Goal: Navigation & Orientation: Find specific page/section

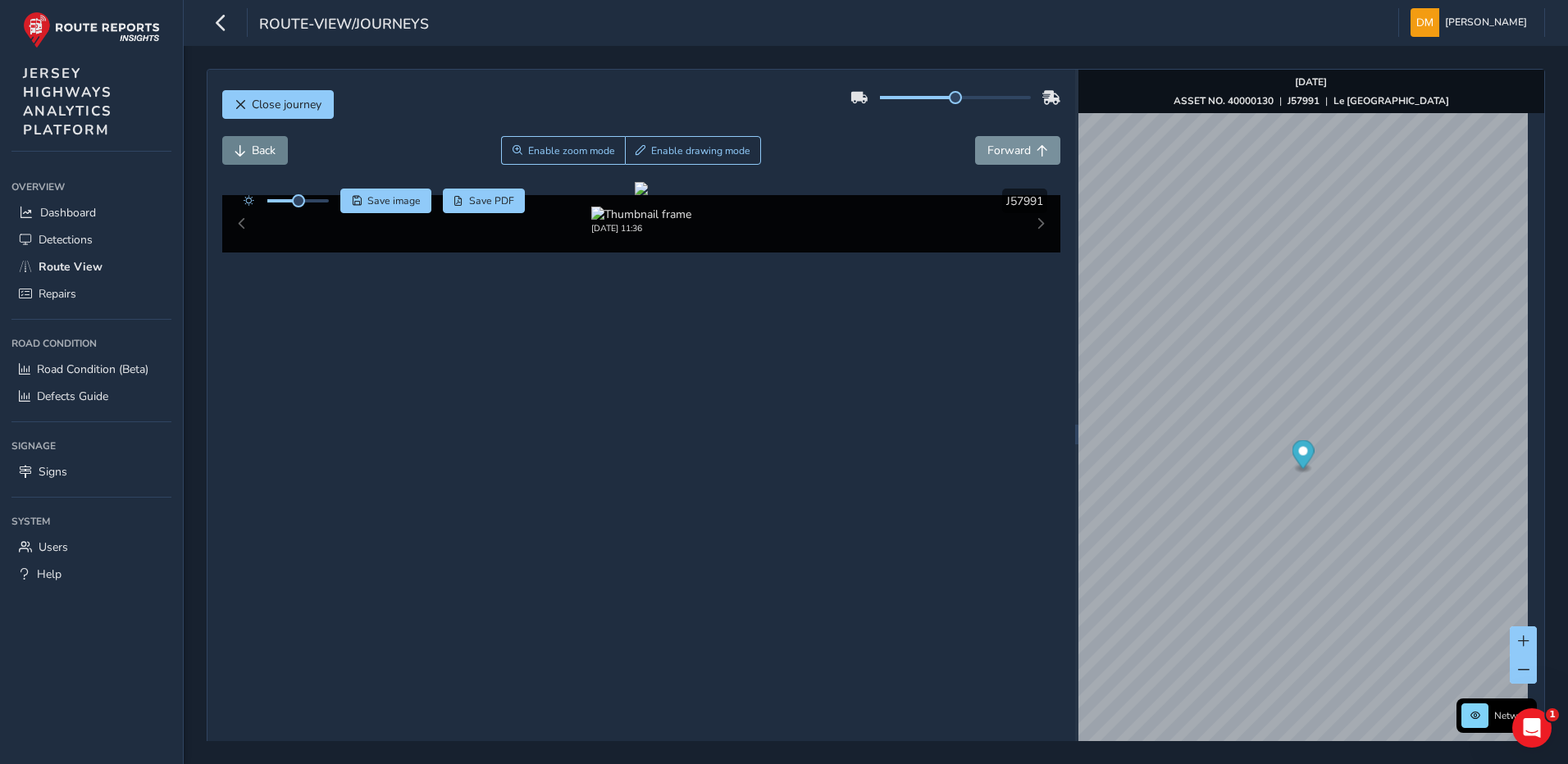
click at [238, 153] on span "Back" at bounding box center [240, 151] width 12 height 12
click at [242, 153] on span "Back" at bounding box center [240, 151] width 12 height 12
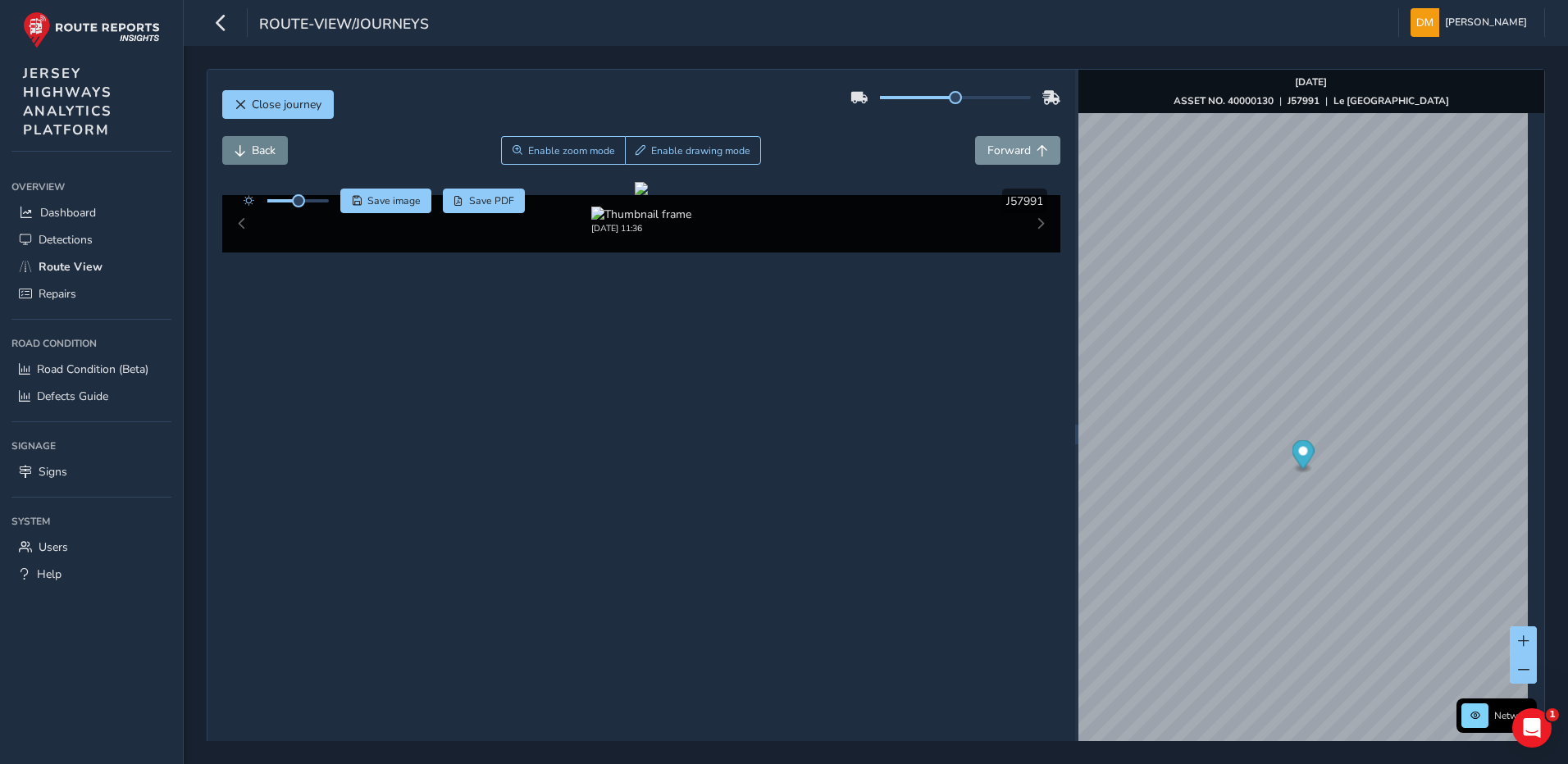
click at [242, 153] on span "Back" at bounding box center [240, 151] width 12 height 12
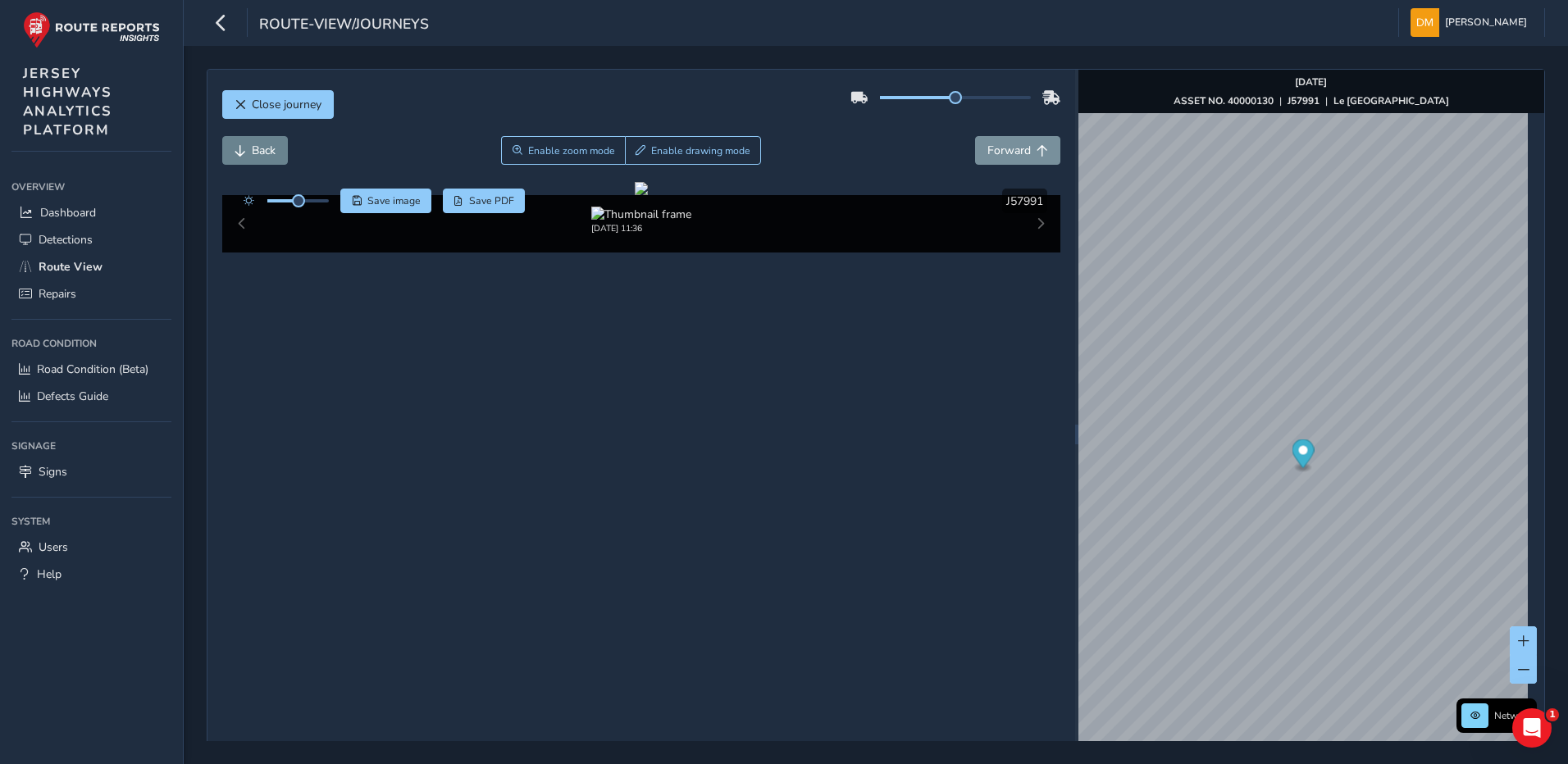
click at [242, 153] on span "Back" at bounding box center [240, 151] width 12 height 12
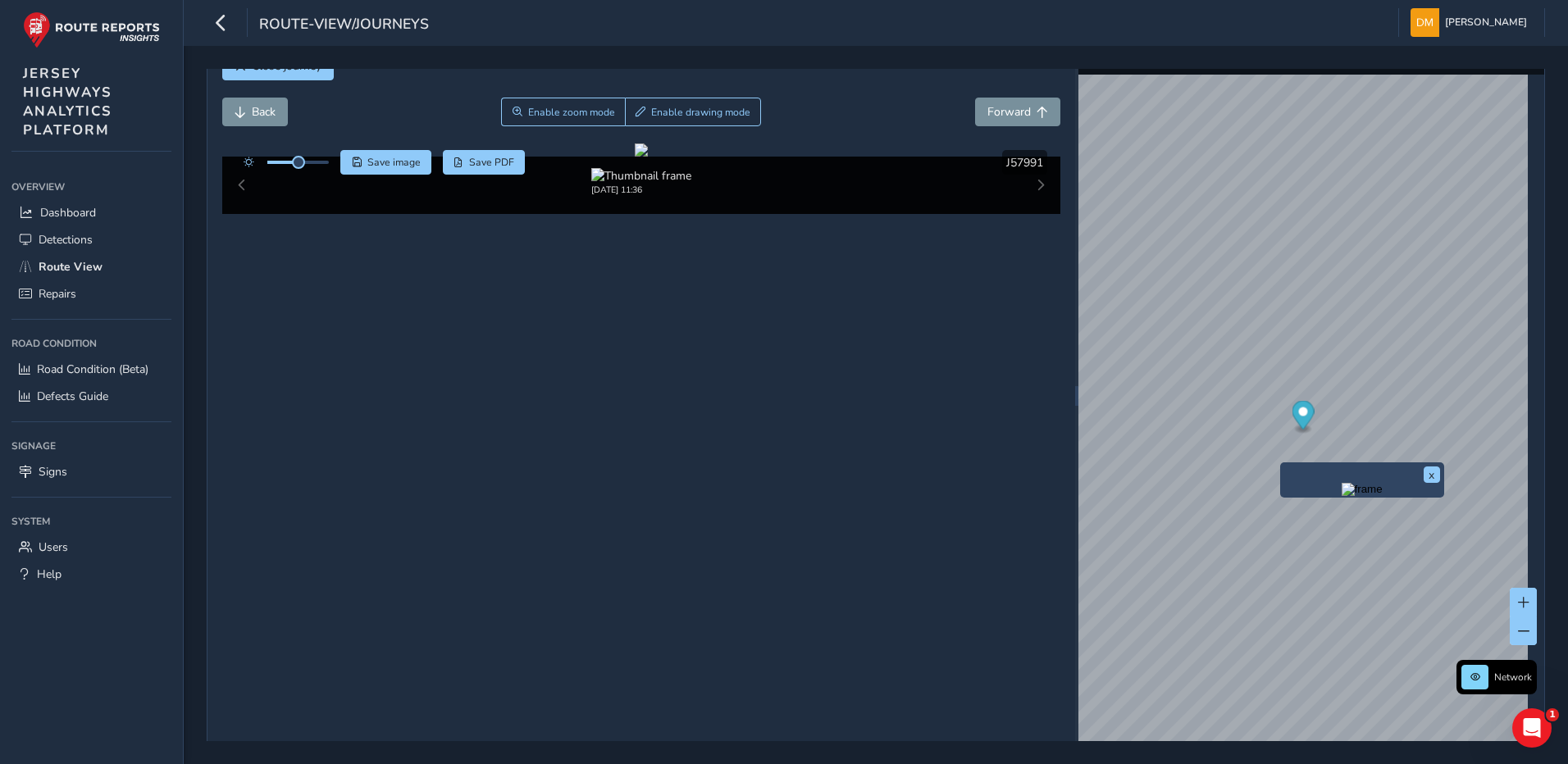
scroll to position [59, 0]
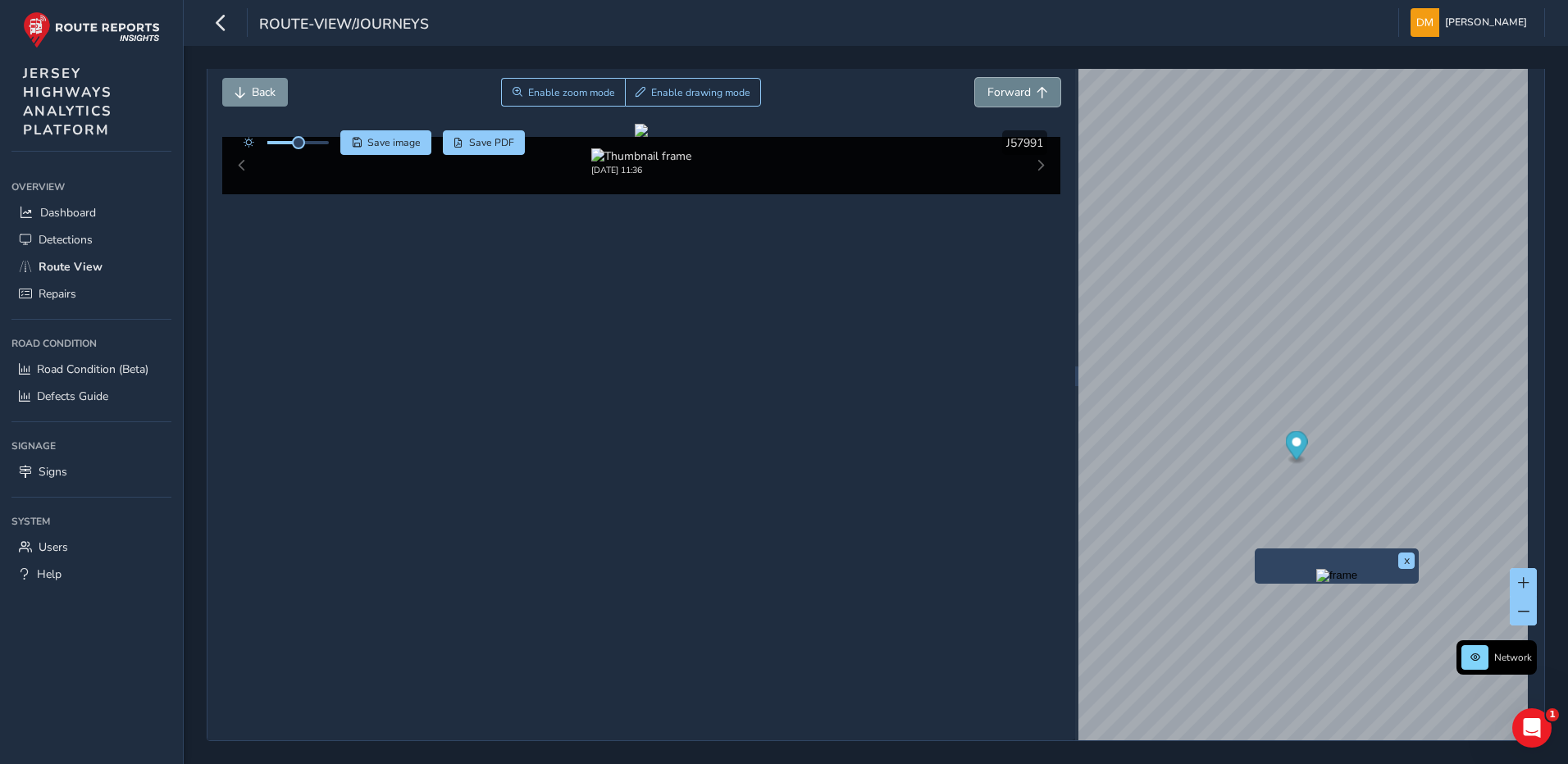
click at [987, 85] on span "Forward" at bounding box center [1009, 93] width 44 height 16
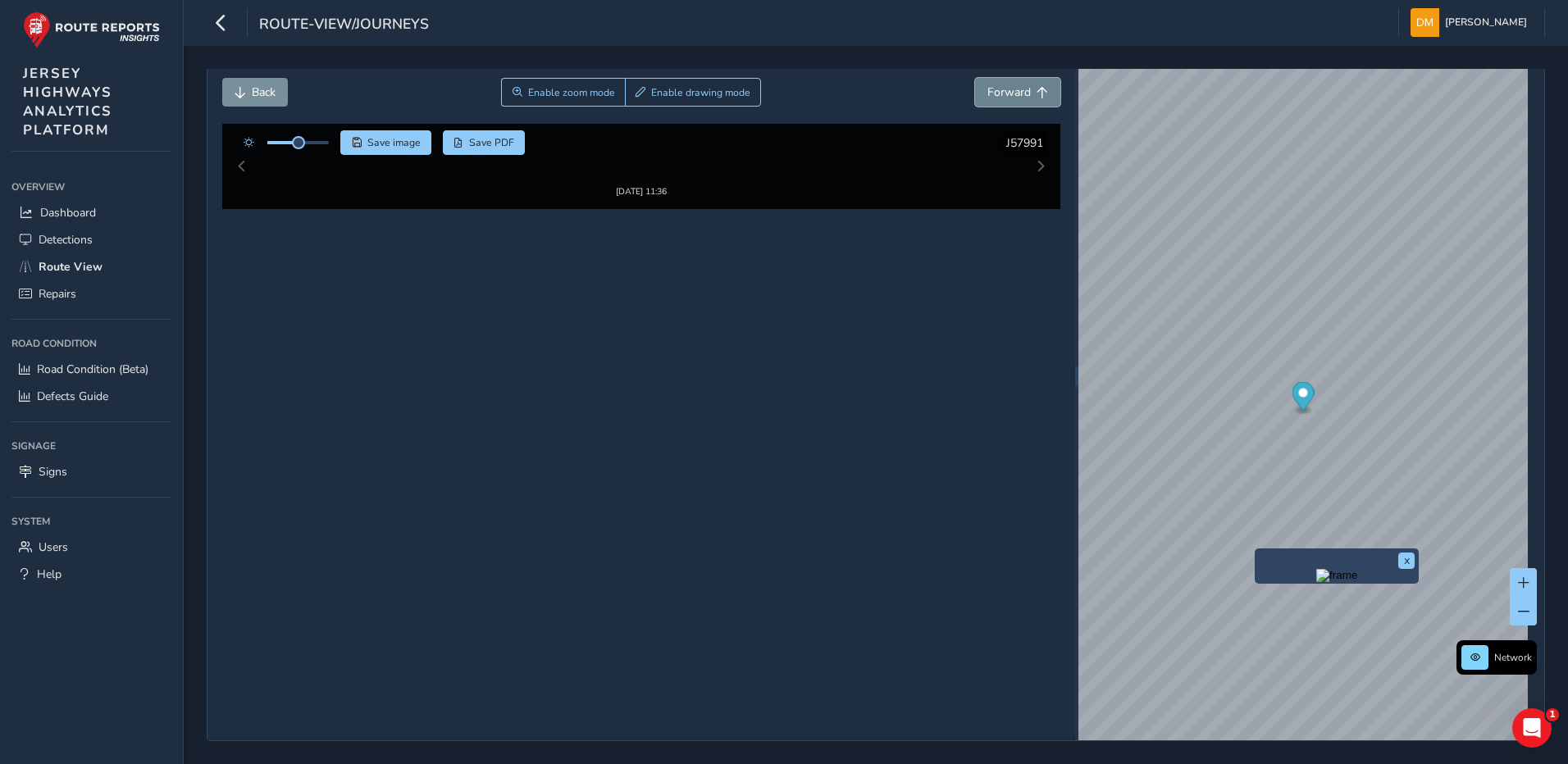
click at [987, 85] on span "Forward" at bounding box center [1009, 93] width 44 height 16
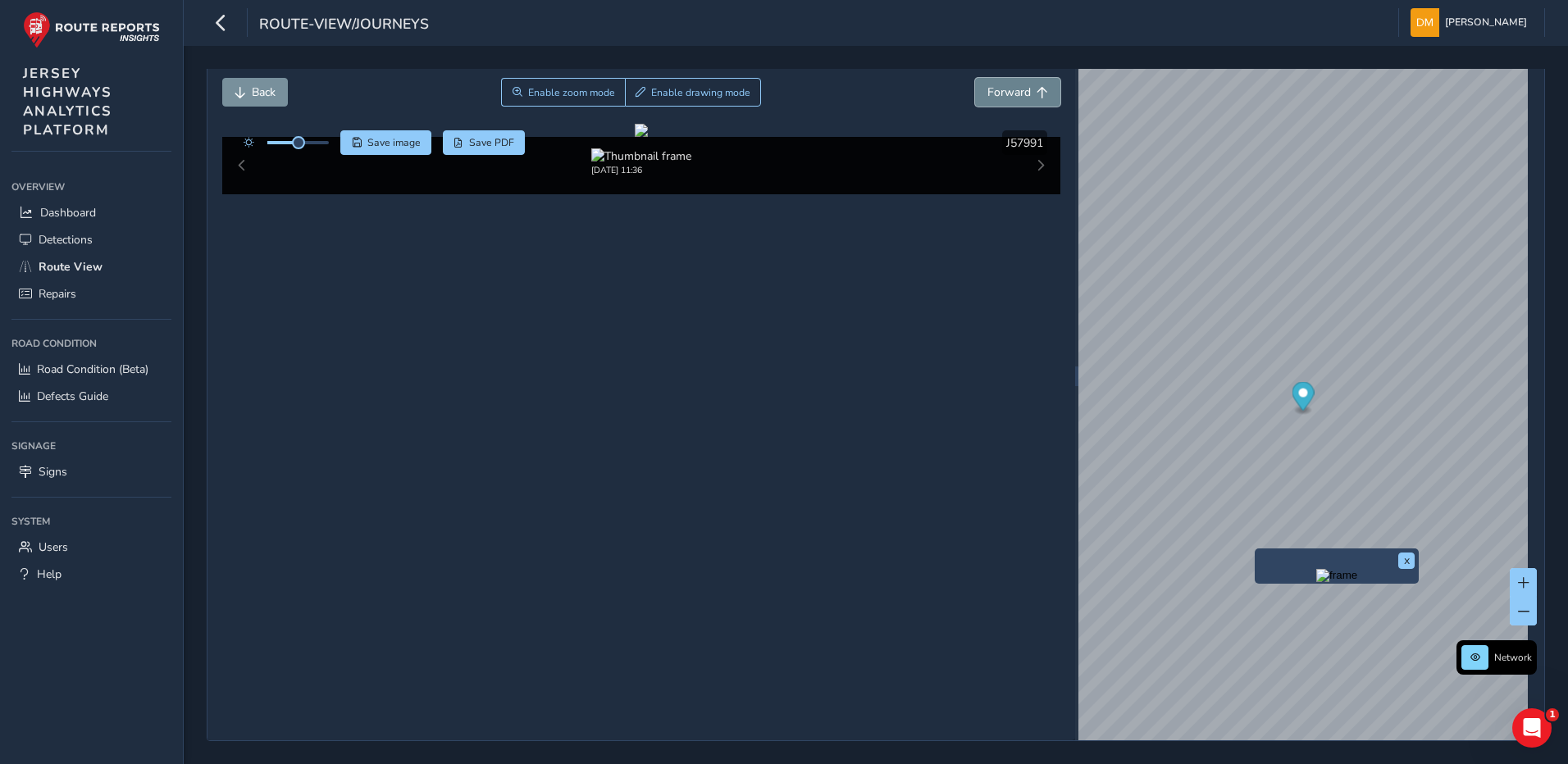
click at [987, 85] on span "Forward" at bounding box center [1009, 93] width 44 height 16
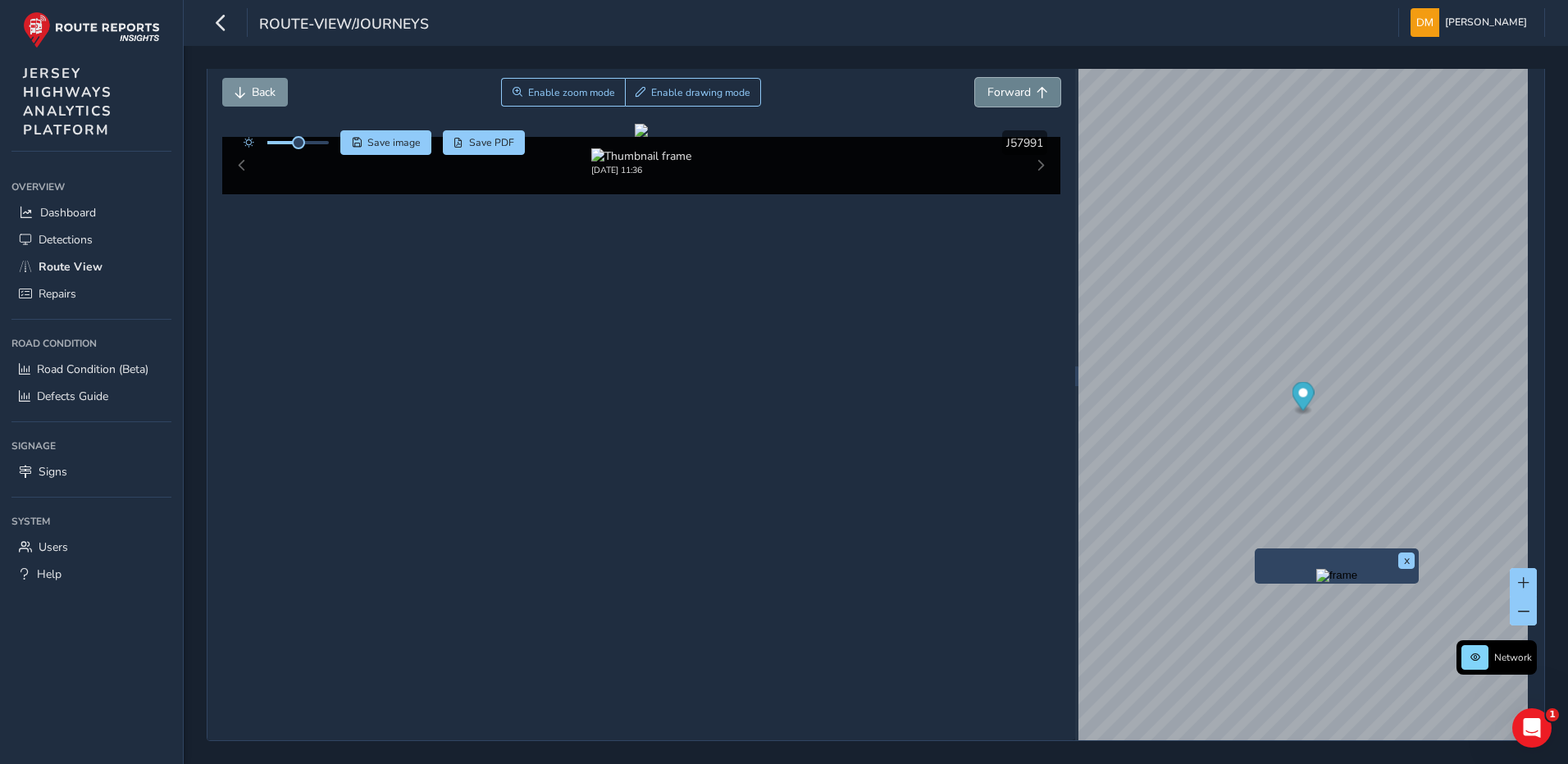
click at [987, 85] on span "Forward" at bounding box center [1009, 93] width 44 height 16
click at [270, 93] on span "Back" at bounding box center [263, 93] width 23 height 16
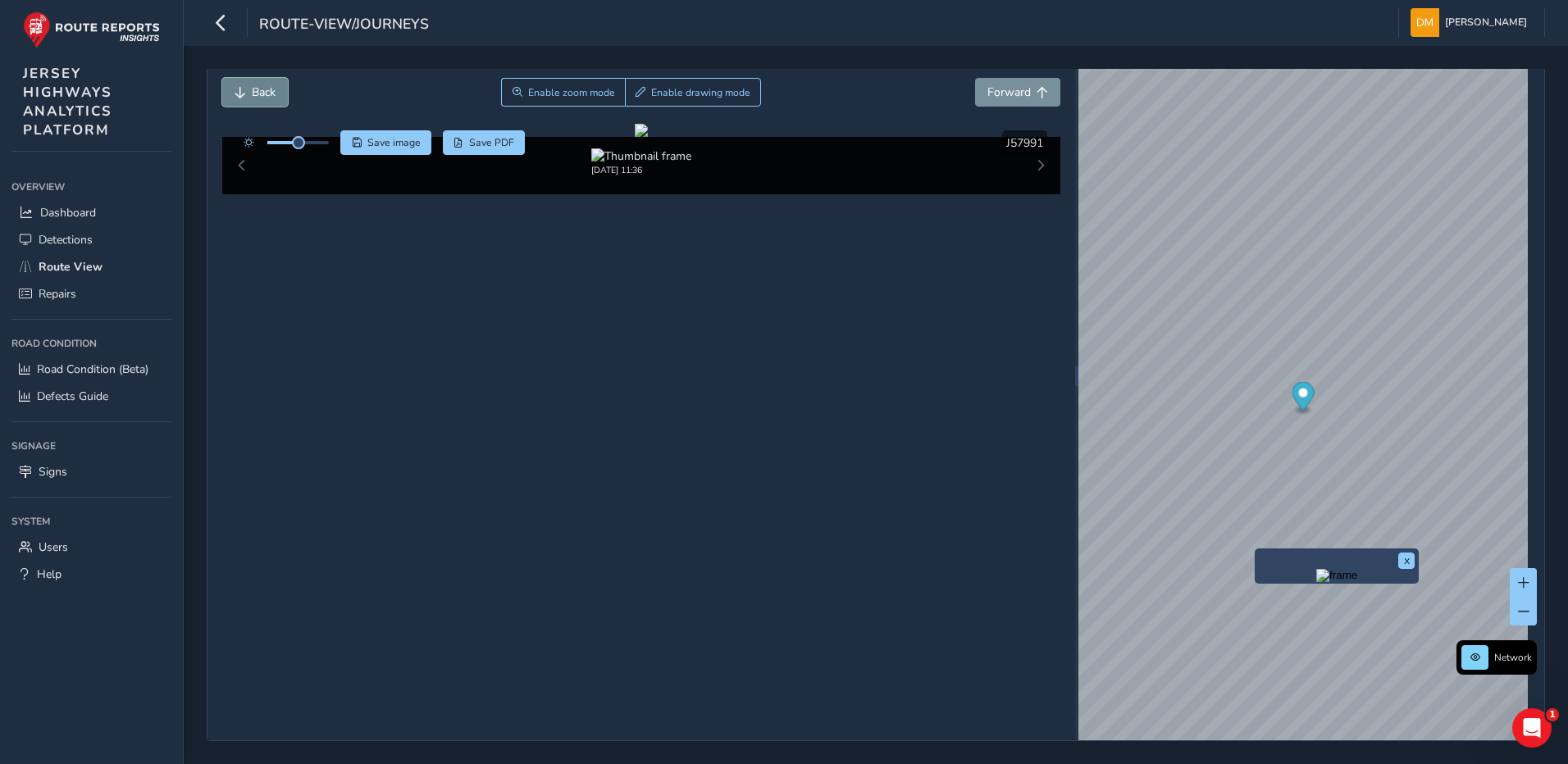
click at [270, 93] on span "Back" at bounding box center [263, 93] width 23 height 16
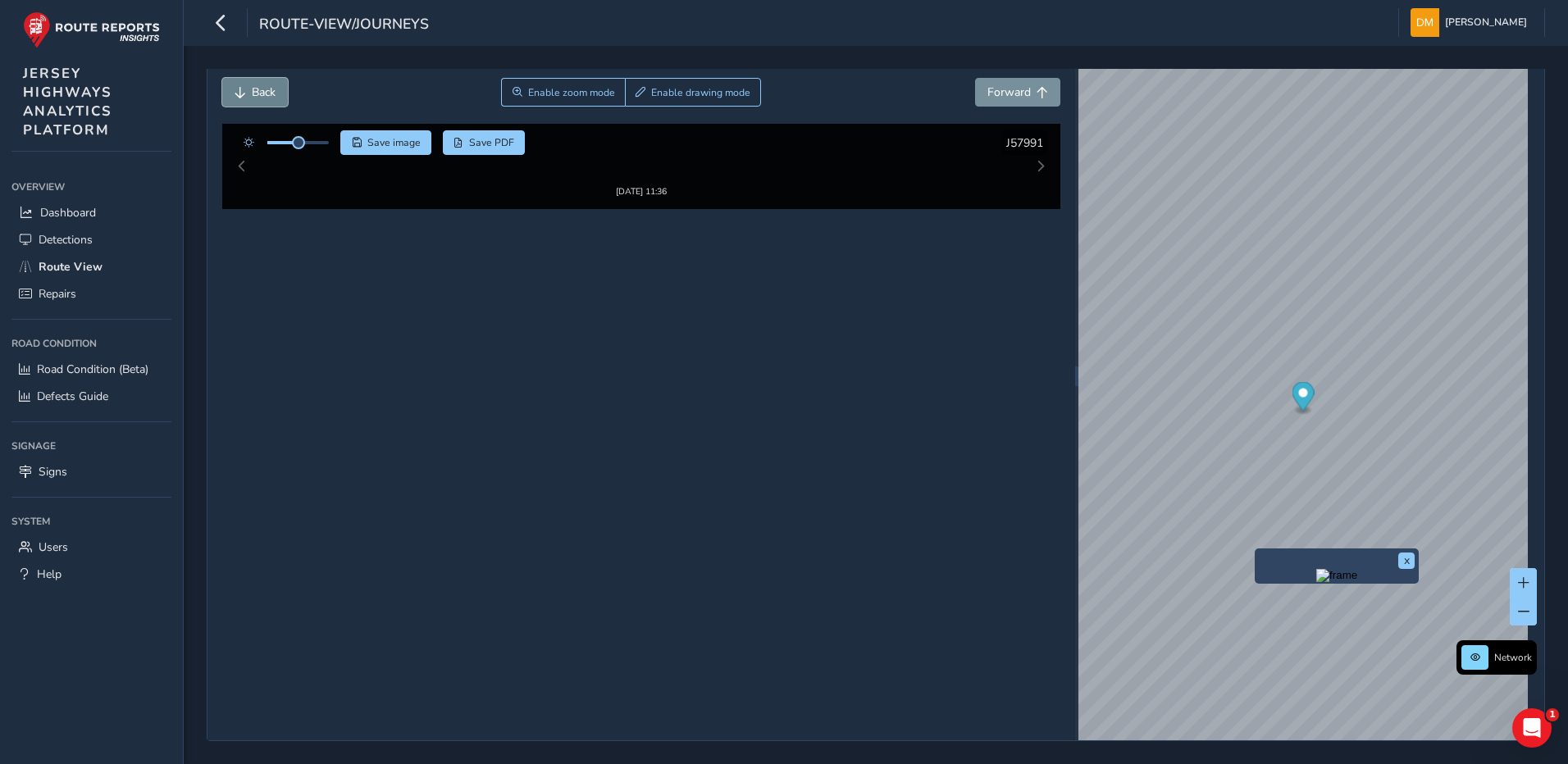
click at [270, 93] on span "Back" at bounding box center [263, 93] width 23 height 16
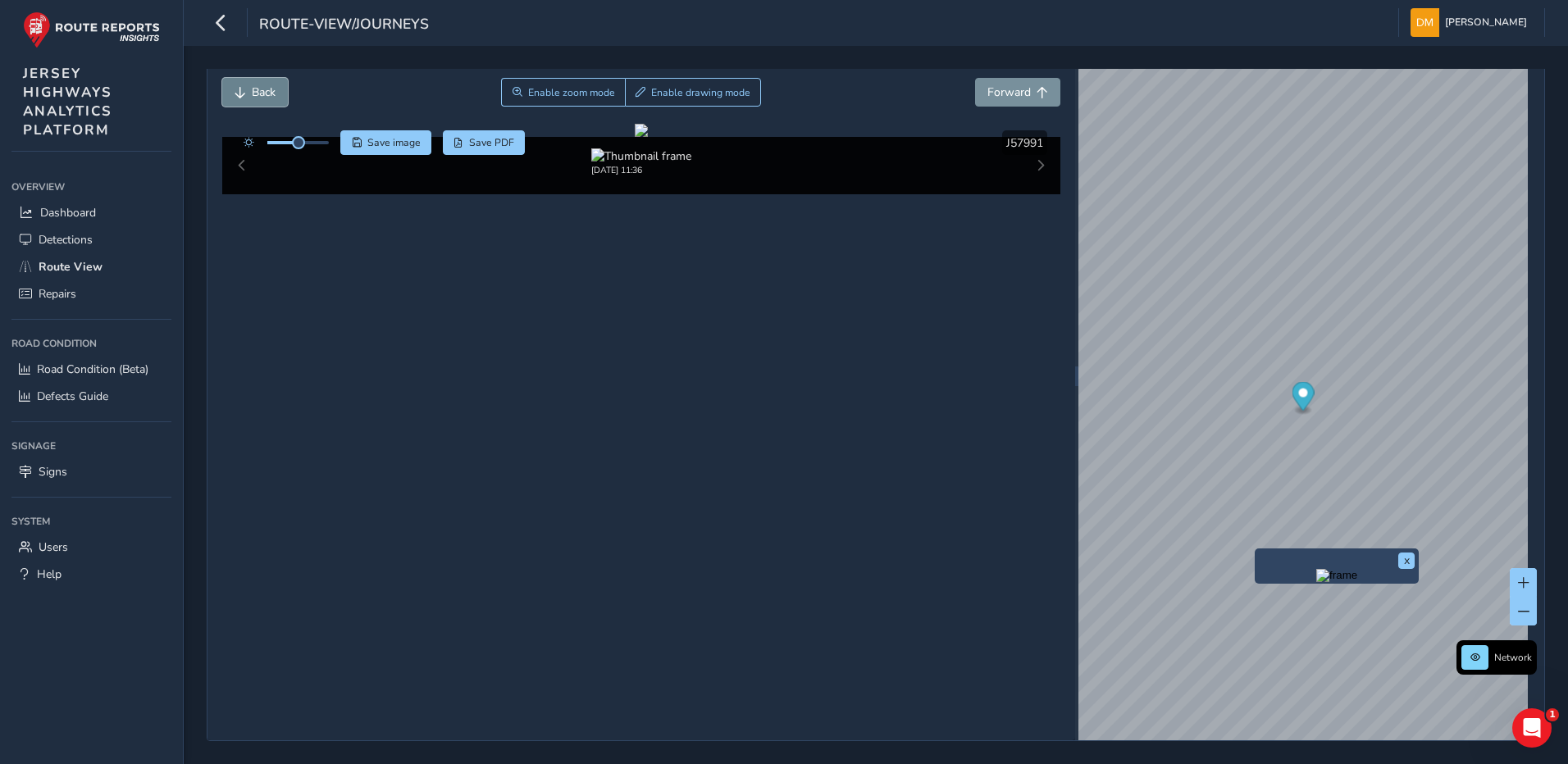
click at [270, 93] on span "Back" at bounding box center [263, 93] width 23 height 16
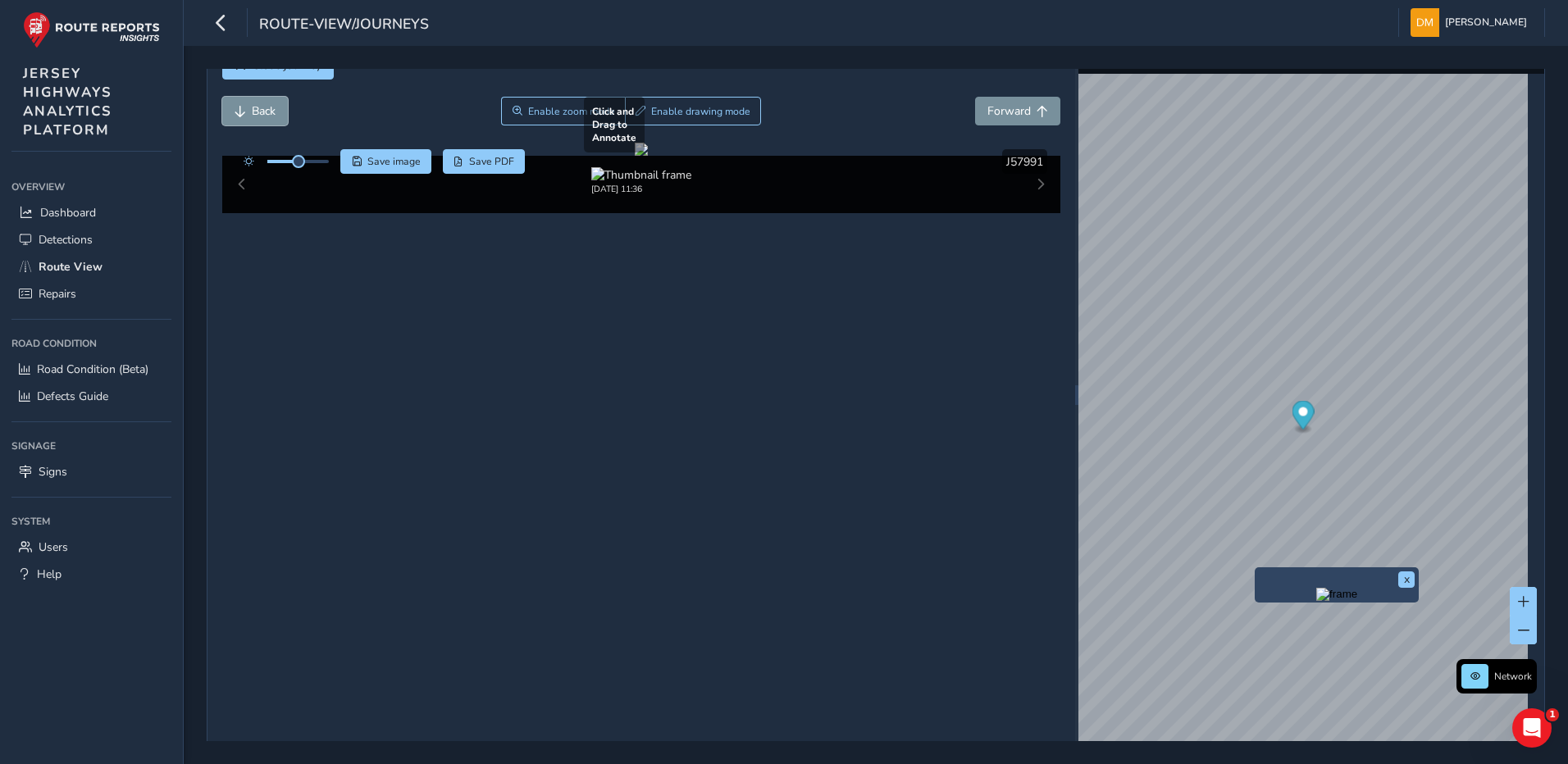
scroll to position [59, 0]
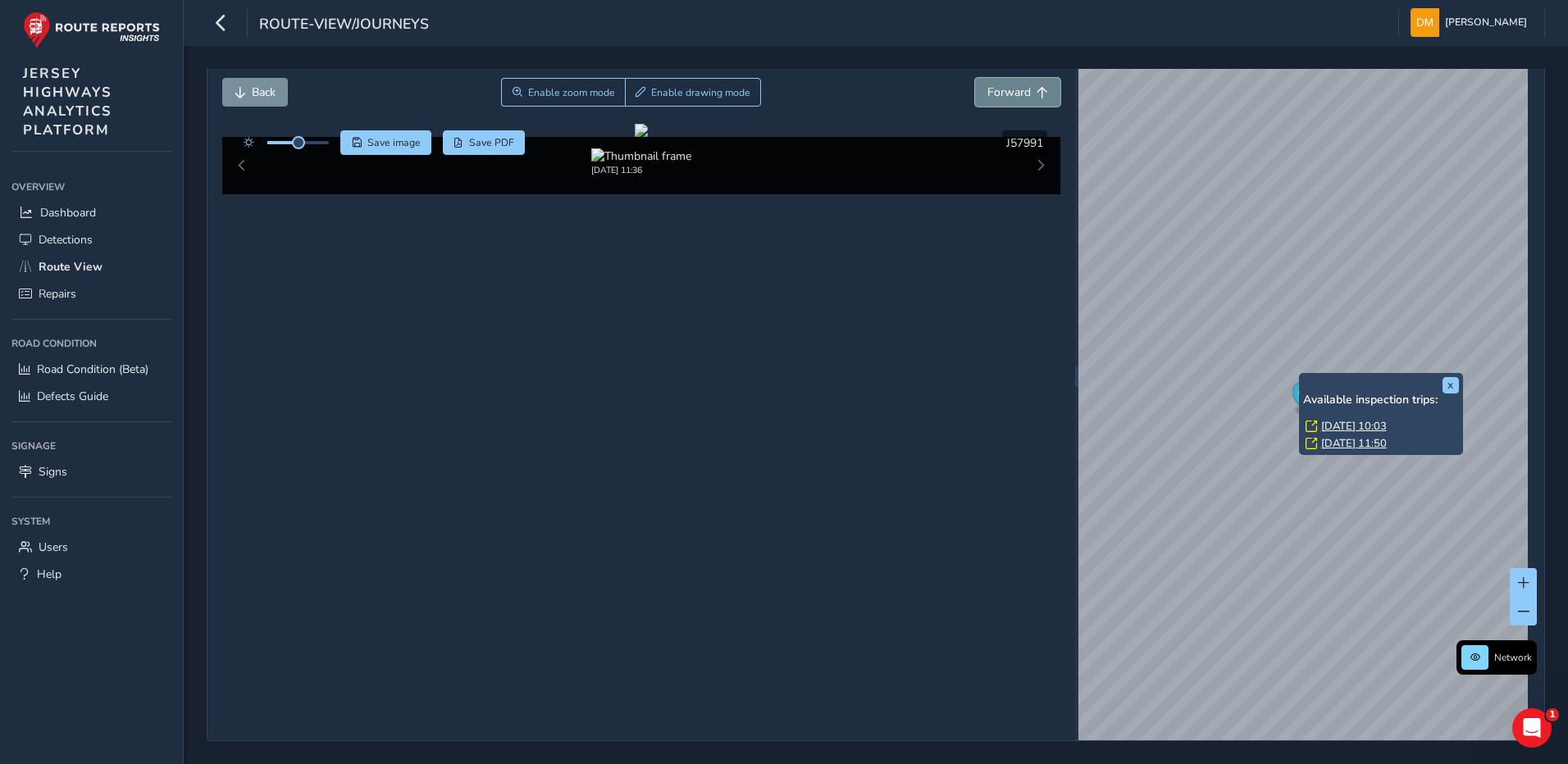
click at [1023, 91] on span "Forward" at bounding box center [1009, 93] width 44 height 16
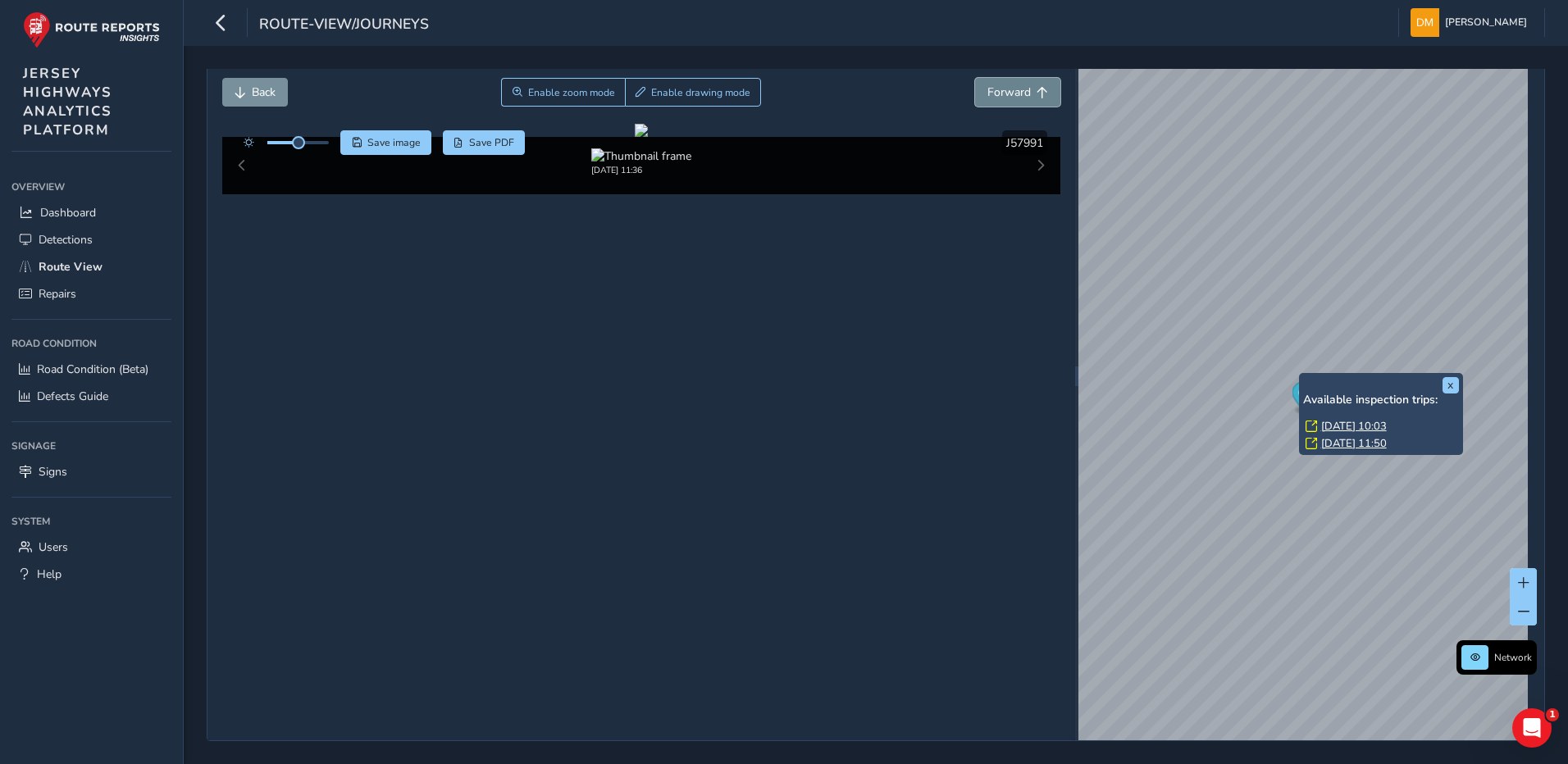
click at [1023, 91] on span "Forward" at bounding box center [1009, 93] width 44 height 16
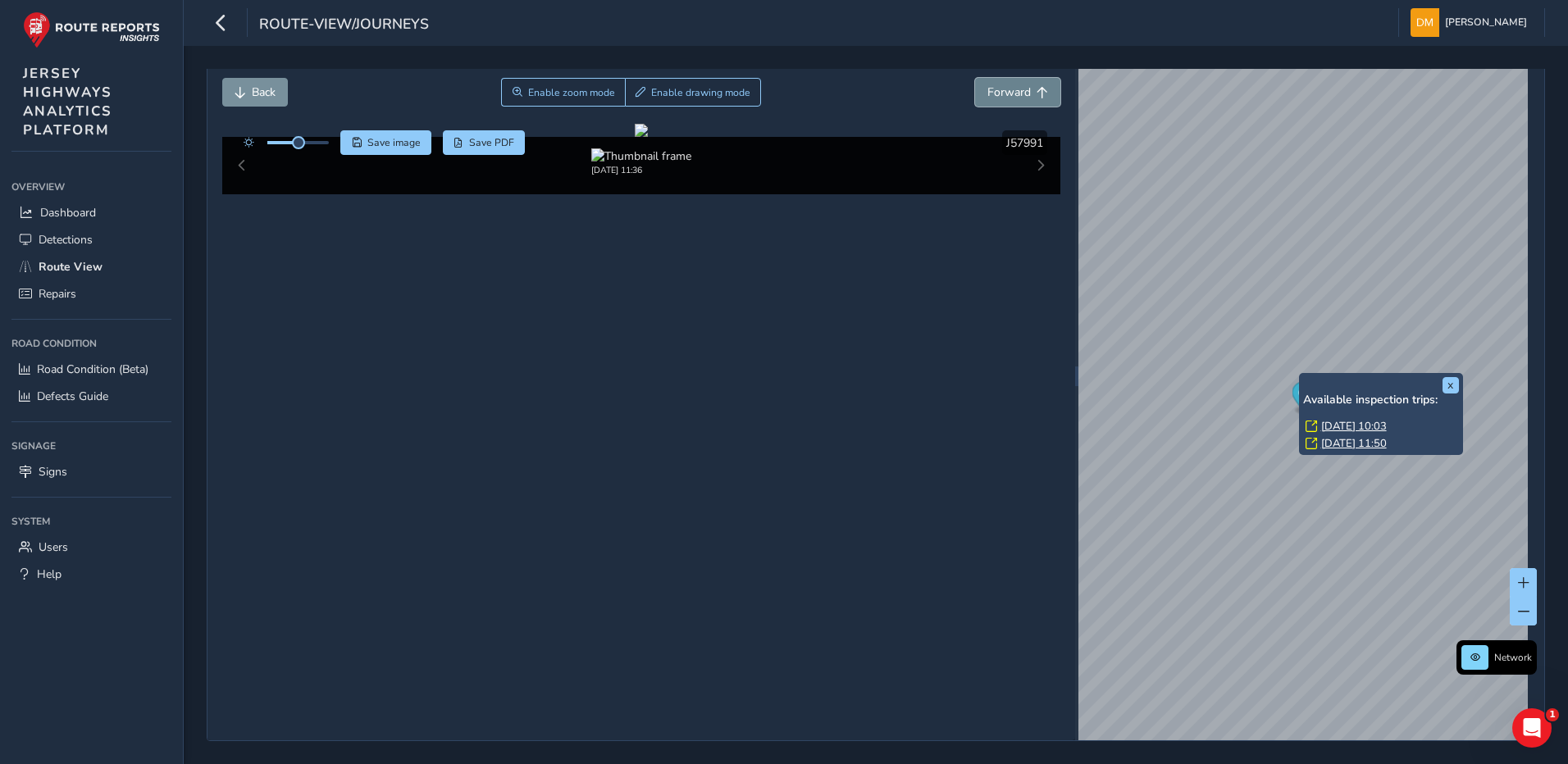
click at [1023, 91] on span "Forward" at bounding box center [1009, 93] width 44 height 16
click at [244, 87] on span "Back" at bounding box center [240, 93] width 12 height 12
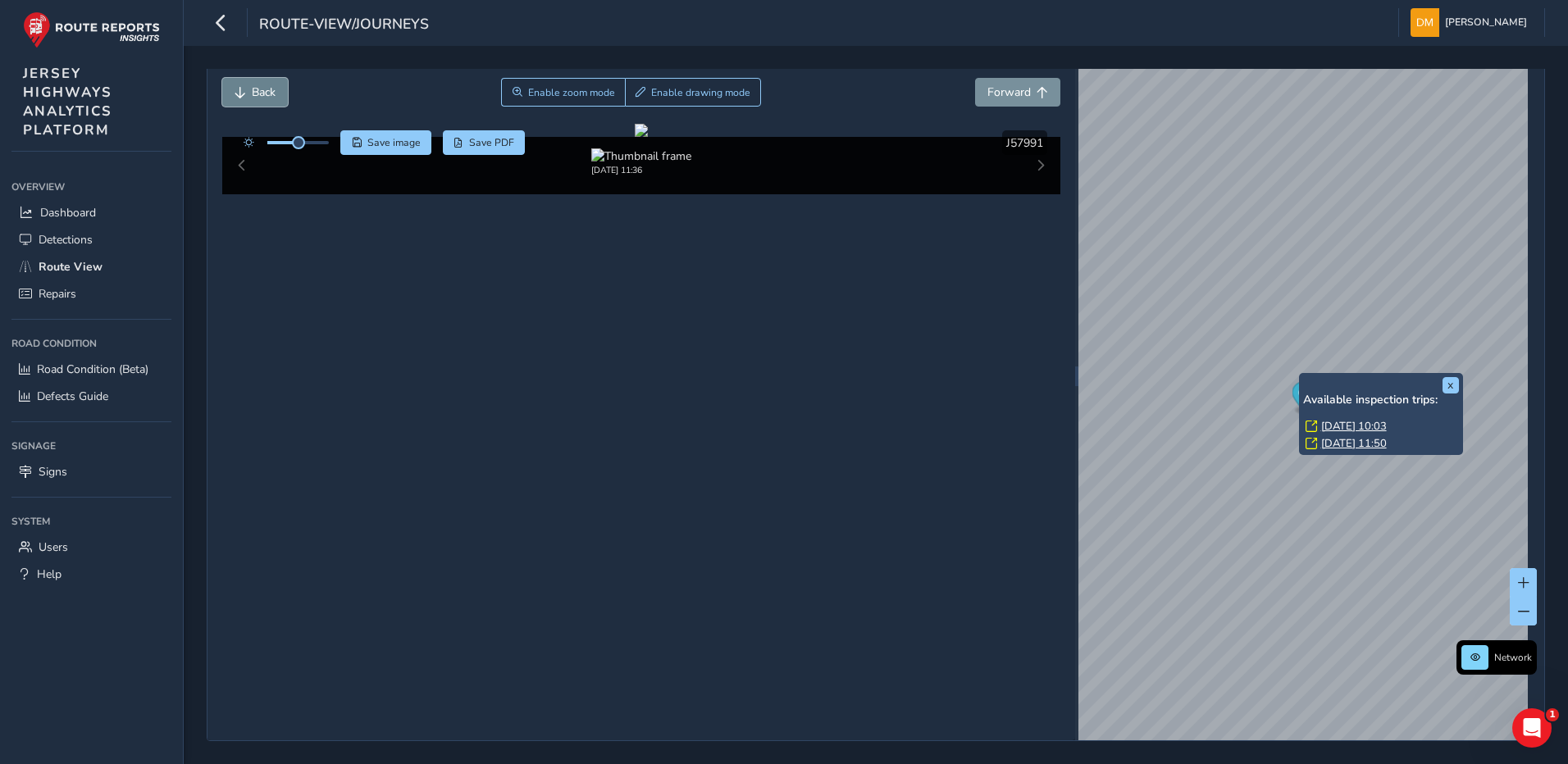
click at [244, 87] on span "Back" at bounding box center [240, 93] width 12 height 12
click at [1447, 382] on button "x" at bounding box center [1450, 385] width 17 height 17
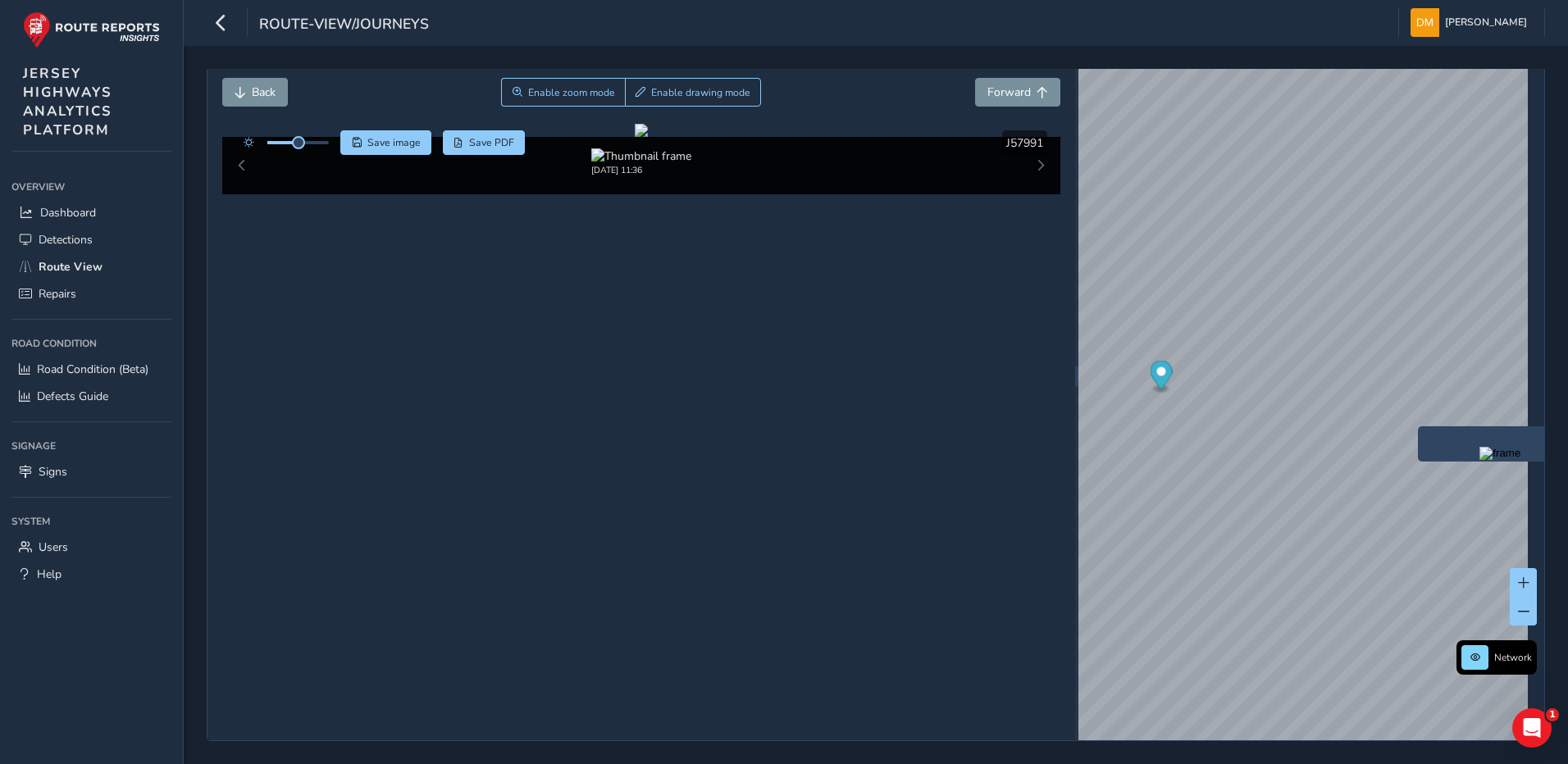
click at [1419, 427] on div "x" at bounding box center [1500, 444] width 164 height 35
click at [1479, 460] on img "Preview frame" at bounding box center [1500, 453] width 41 height 13
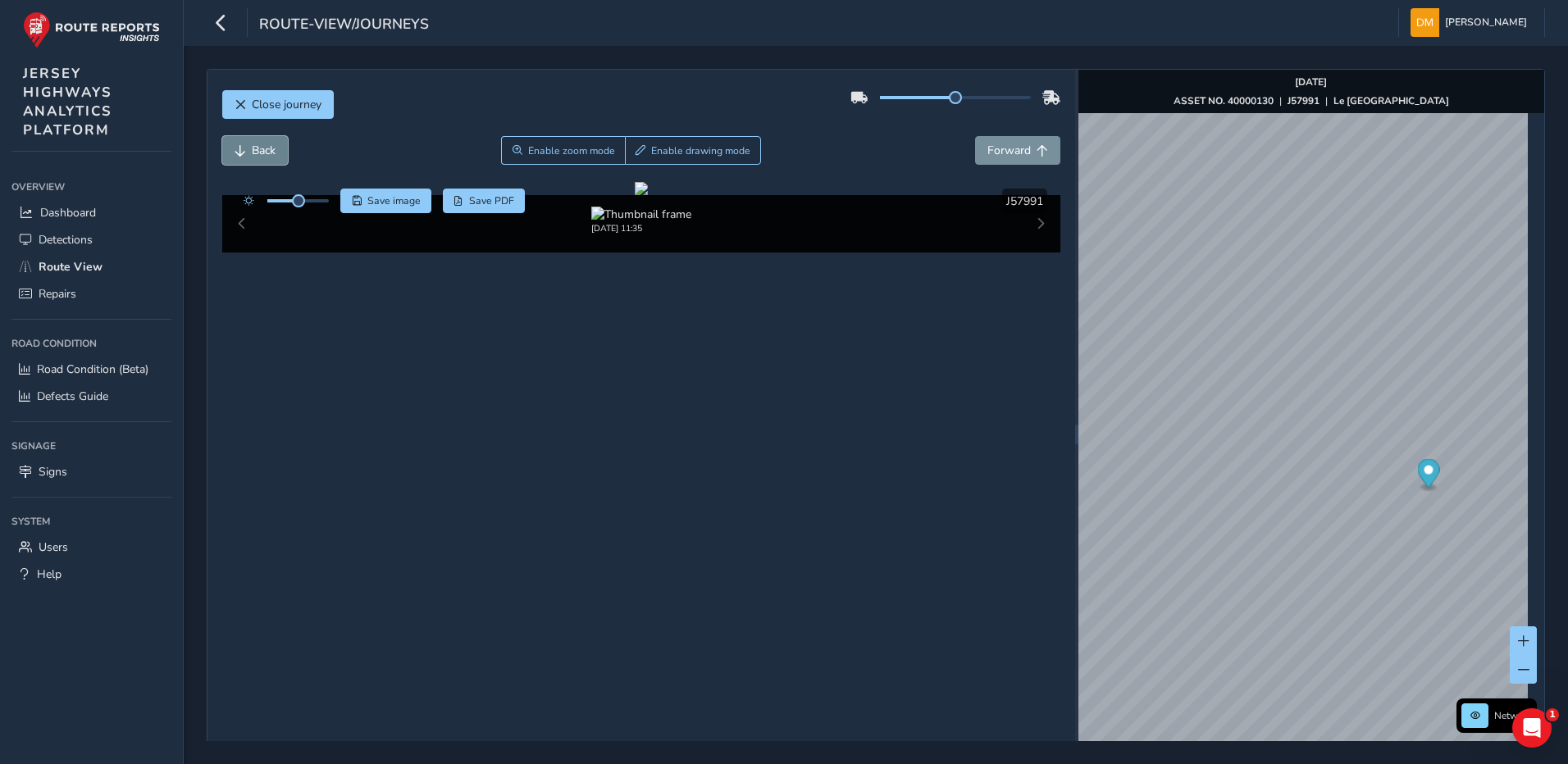
click at [234, 150] on span "Back" at bounding box center [240, 151] width 12 height 12
click at [264, 159] on button "Back" at bounding box center [255, 149] width 65 height 28
click at [996, 155] on span "Forward" at bounding box center [1009, 150] width 44 height 16
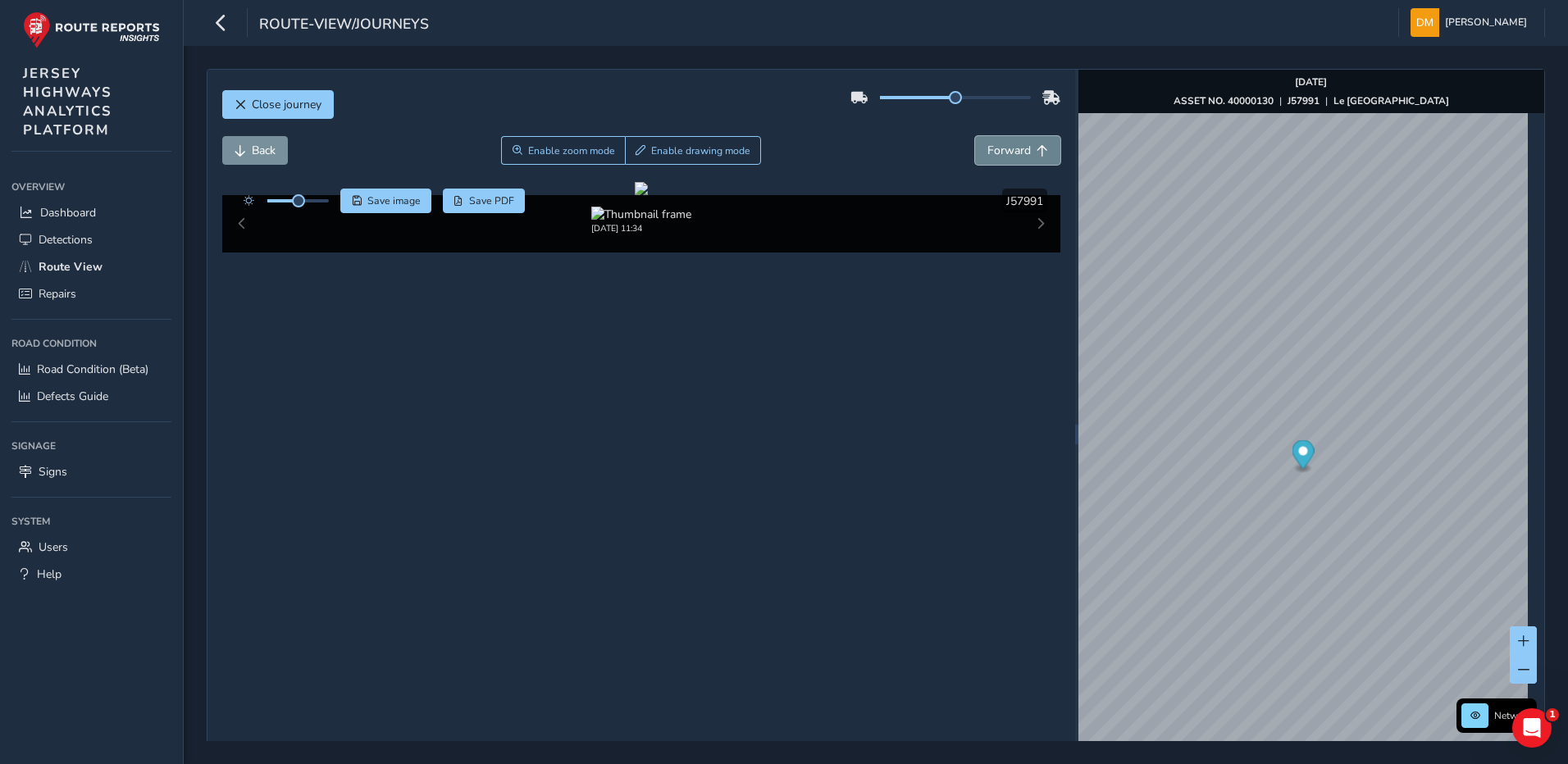
click at [996, 155] on span "Forward" at bounding box center [1009, 150] width 44 height 16
click at [244, 154] on span "Back" at bounding box center [240, 151] width 12 height 12
click at [238, 154] on span "Back" at bounding box center [240, 151] width 12 height 12
click at [266, 149] on span "Back" at bounding box center [263, 150] width 23 height 16
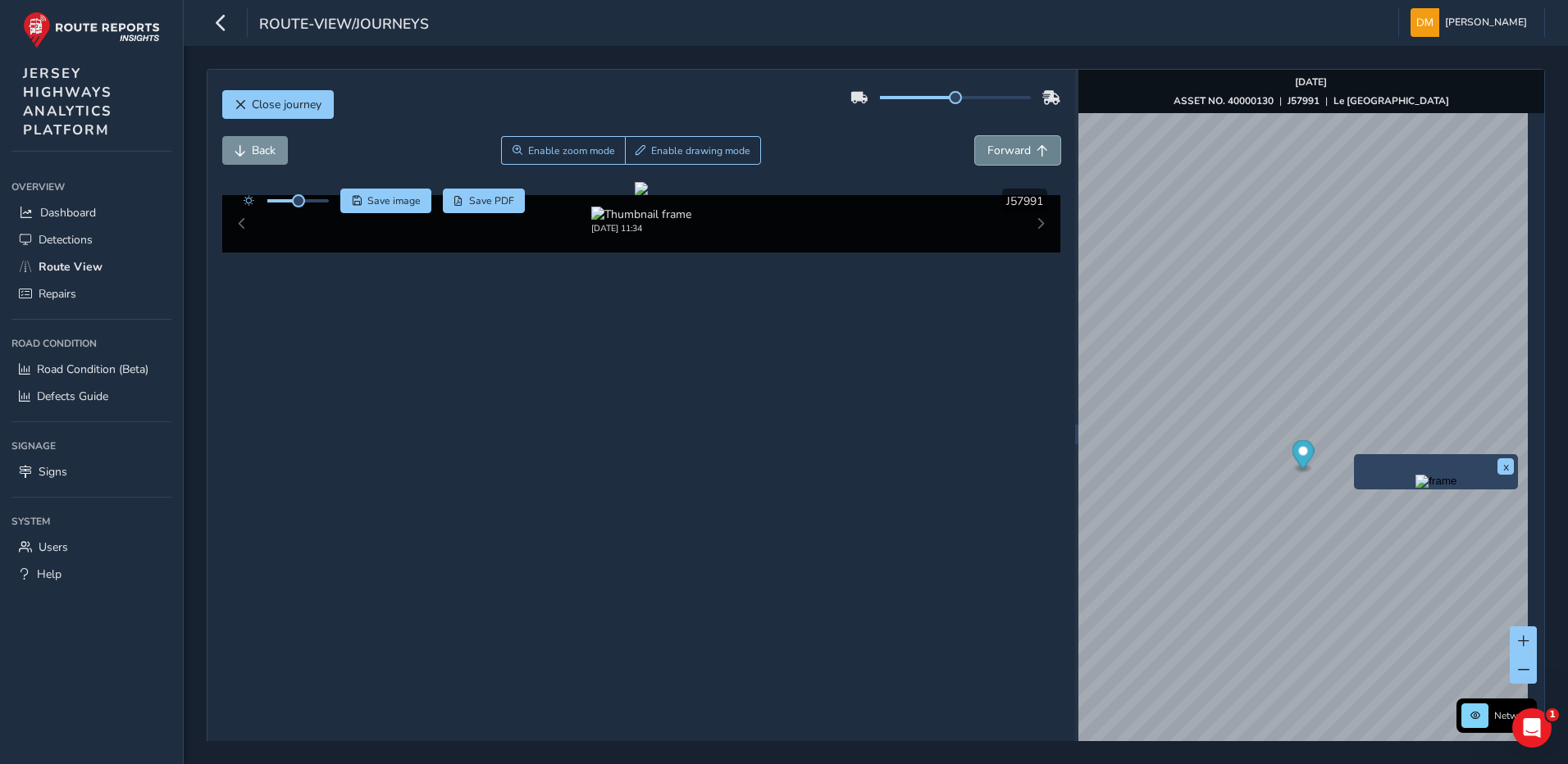
click at [997, 151] on span "Forward" at bounding box center [1009, 150] width 44 height 16
click at [269, 146] on span "Back" at bounding box center [263, 150] width 23 height 16
click at [1004, 152] on span "Forward" at bounding box center [1009, 150] width 44 height 16
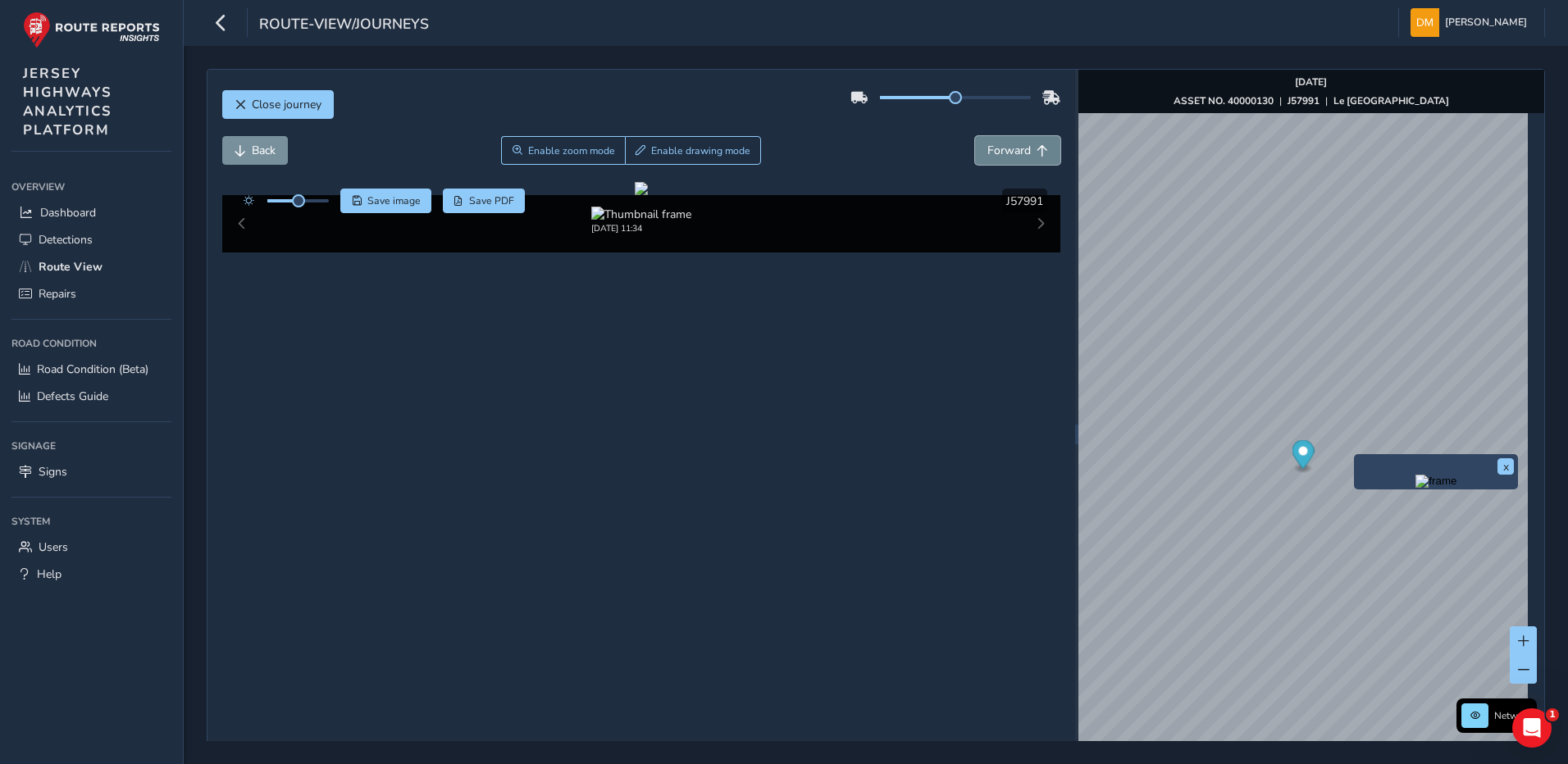
click at [1004, 152] on span "Forward" at bounding box center [1009, 150] width 44 height 16
click at [258, 150] on span "Back" at bounding box center [263, 150] width 23 height 16
click at [1012, 156] on span "Forward" at bounding box center [1009, 150] width 44 height 16
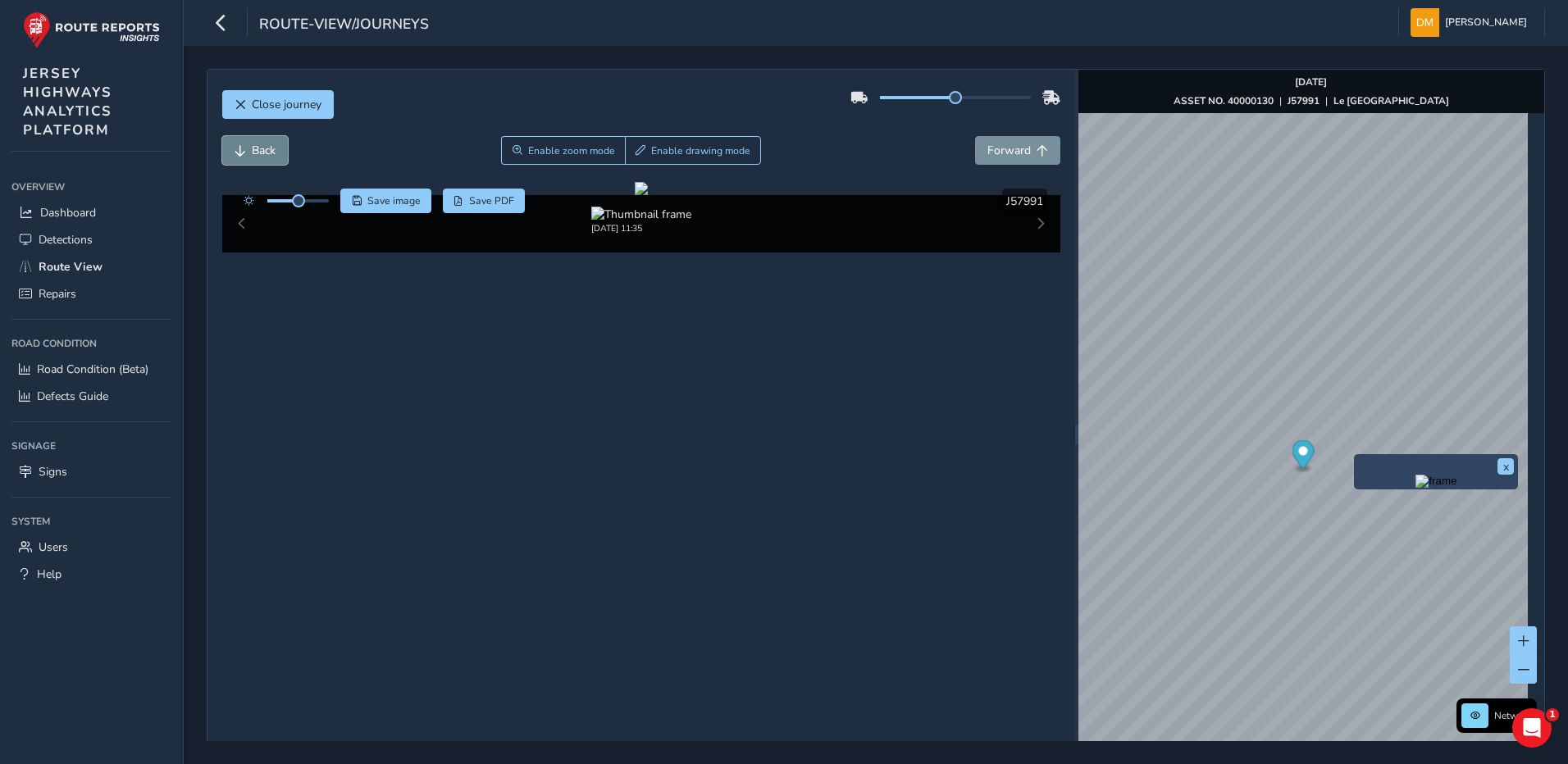
click at [249, 146] on button "Back" at bounding box center [255, 149] width 65 height 28
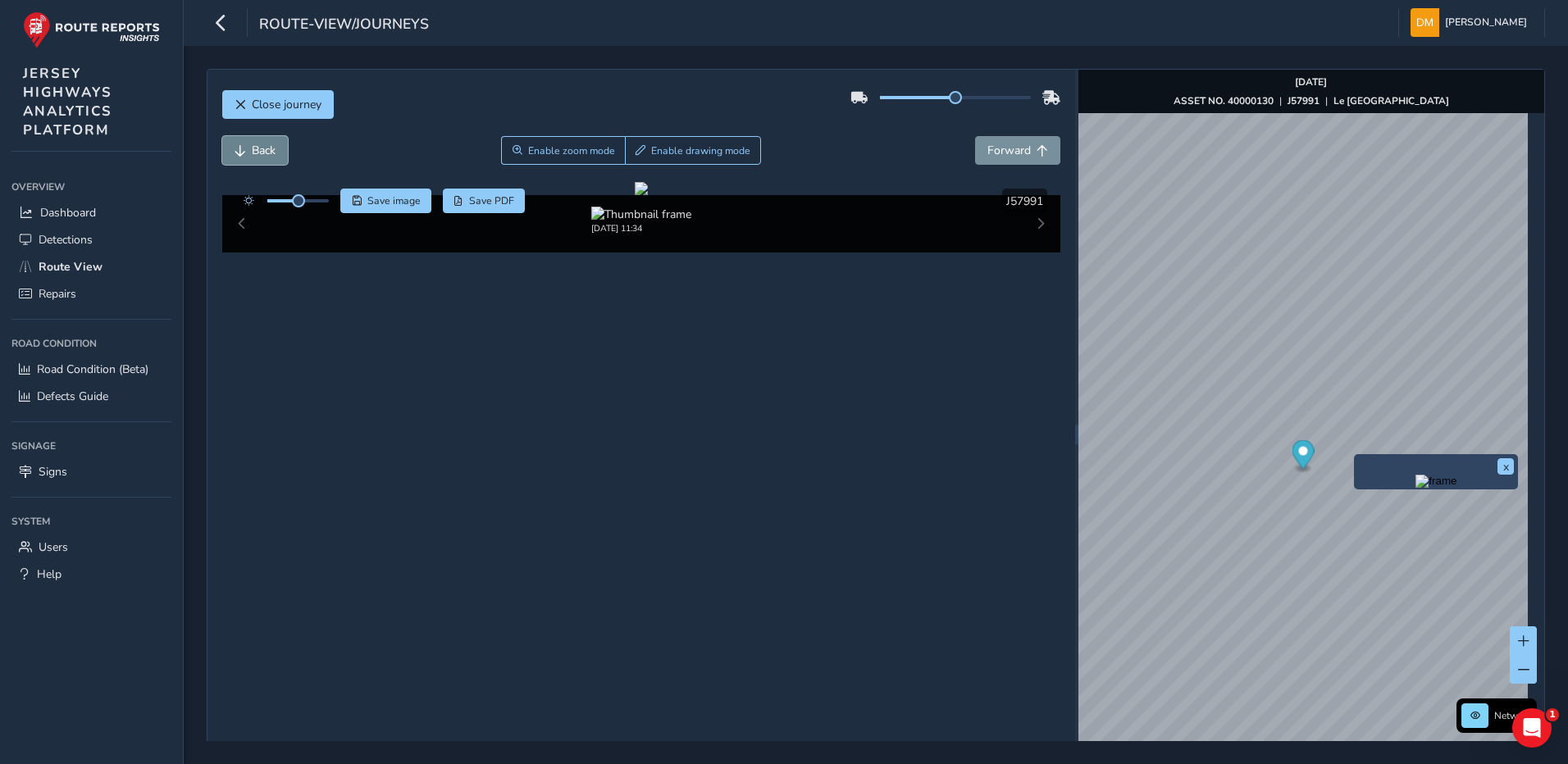
click at [249, 146] on button "Back" at bounding box center [255, 149] width 65 height 28
click at [266, 155] on span "Back" at bounding box center [263, 150] width 23 height 16
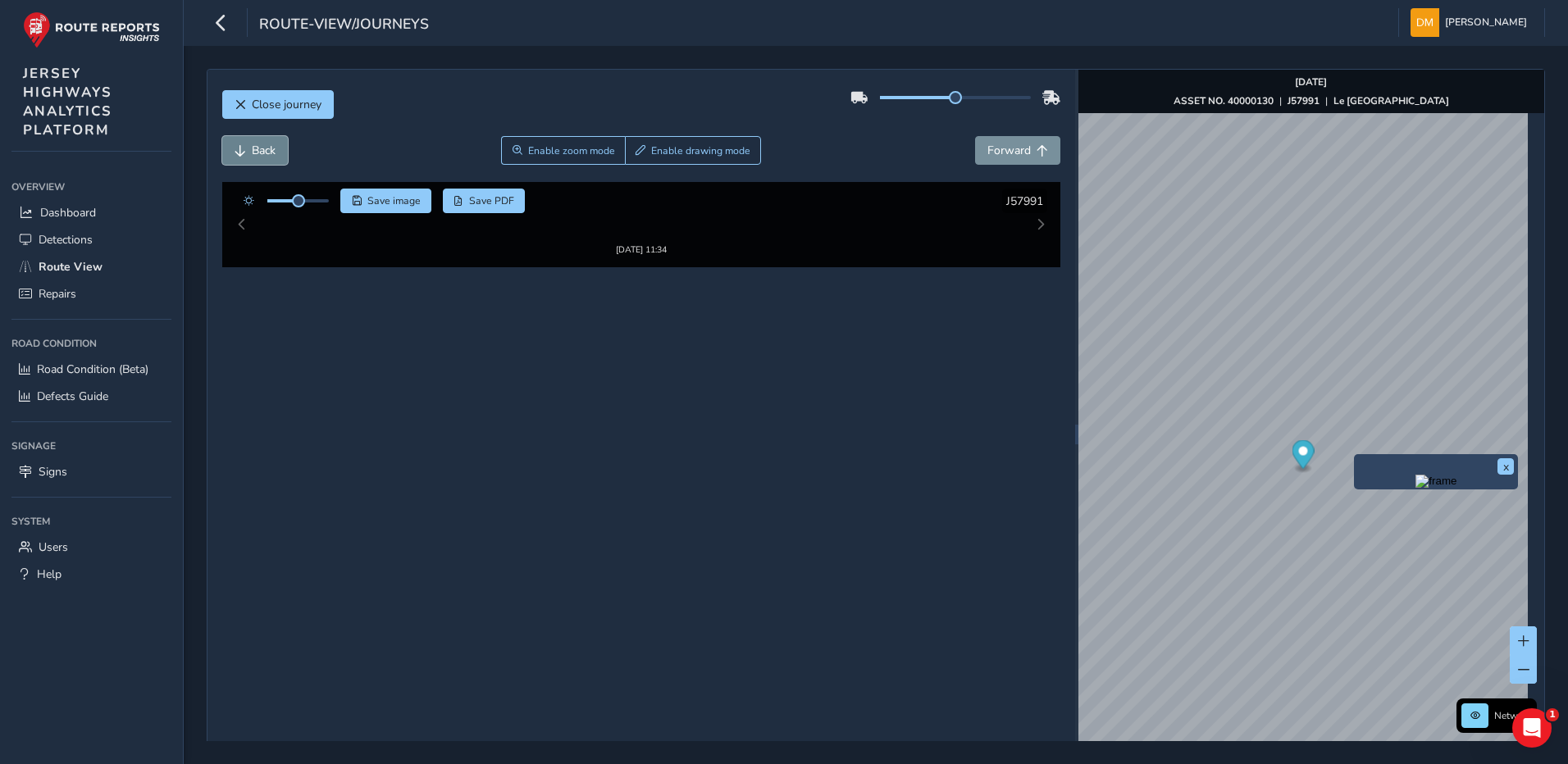
click at [268, 155] on span "Back" at bounding box center [263, 150] width 23 height 16
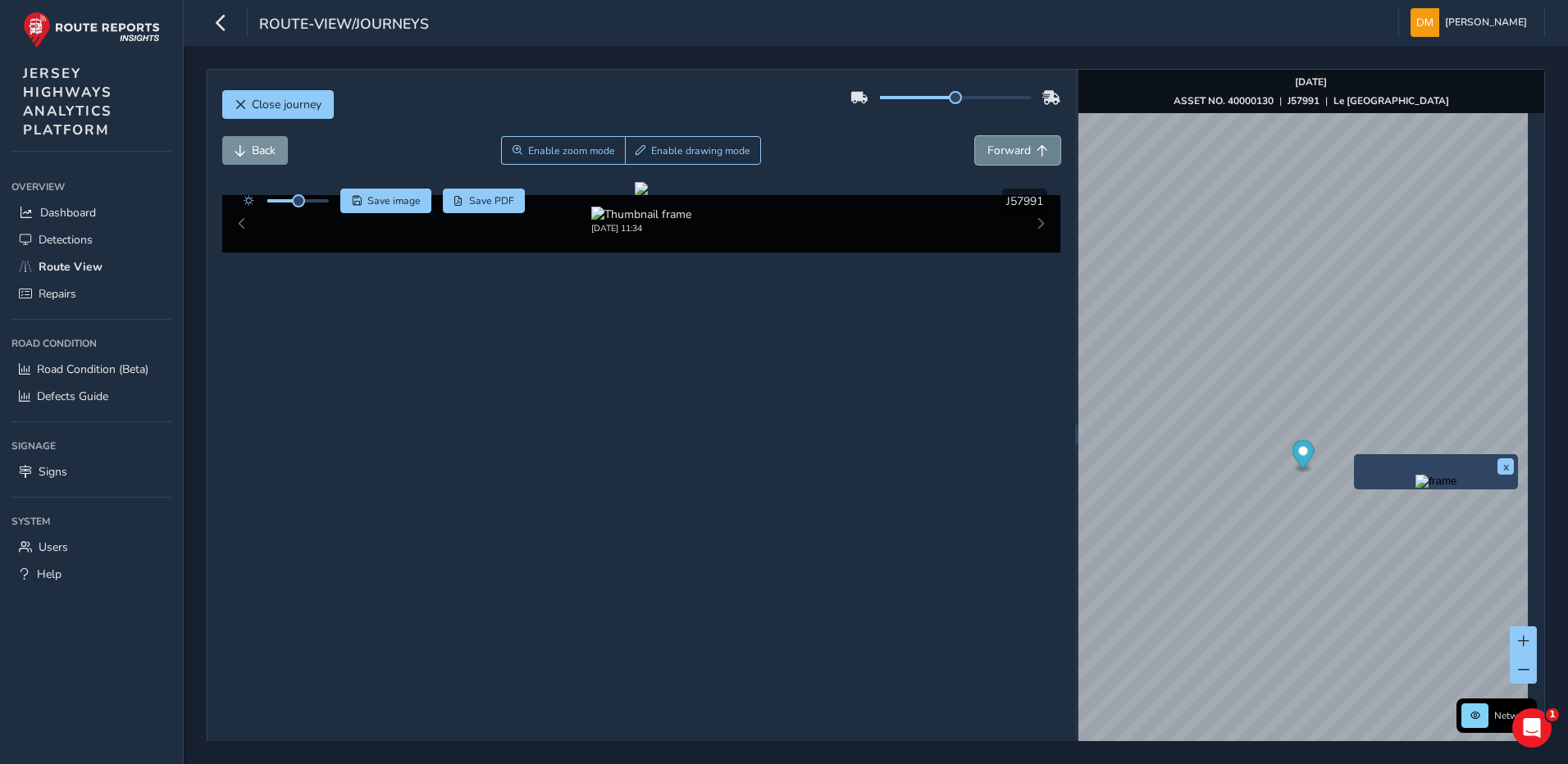
click at [1023, 148] on span "Forward" at bounding box center [1009, 150] width 44 height 16
click at [1020, 149] on span "Forward" at bounding box center [1009, 150] width 44 height 16
click at [1006, 162] on button "Forward" at bounding box center [1017, 149] width 85 height 28
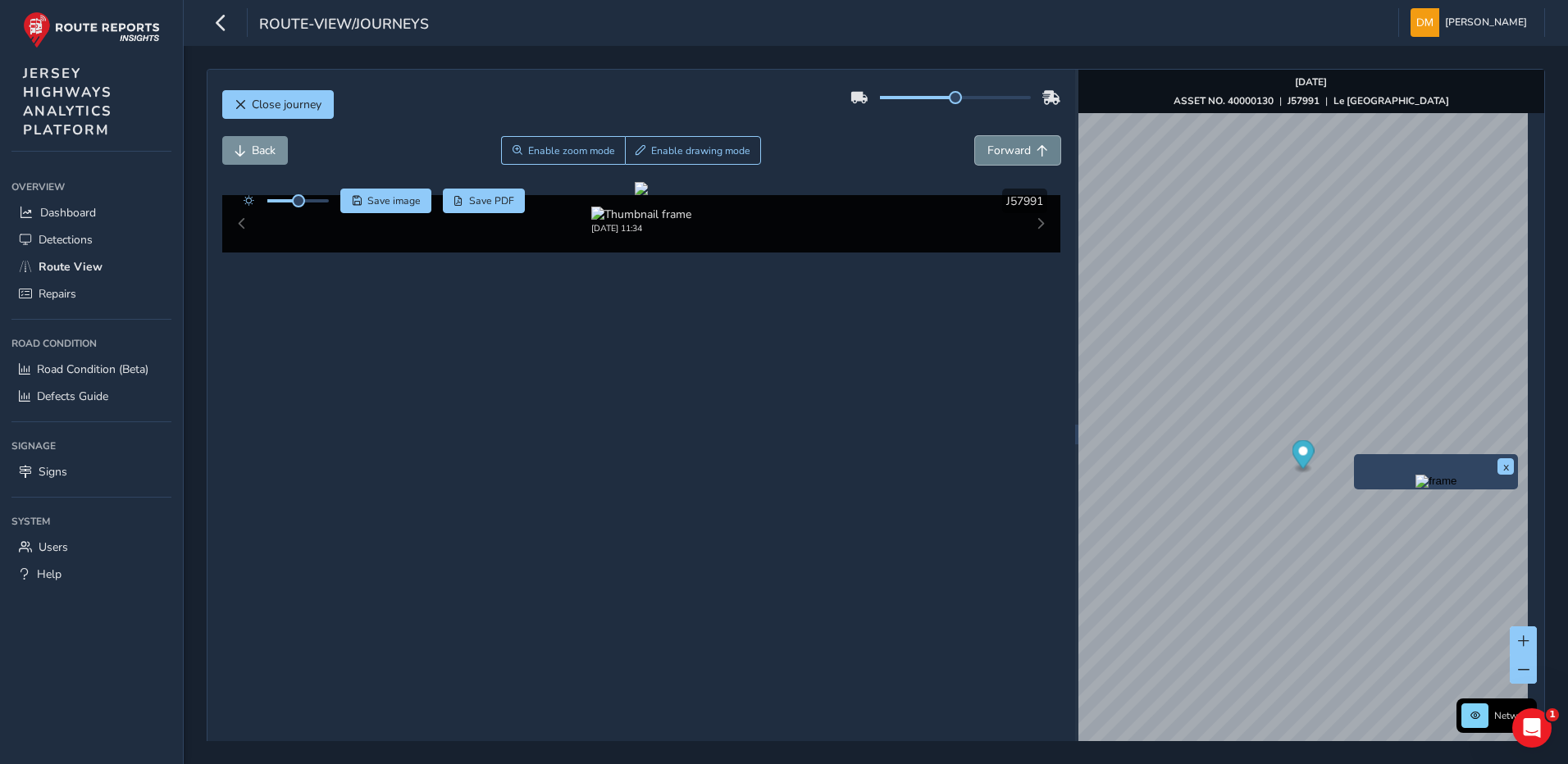
click at [1006, 162] on button "Forward" at bounding box center [1017, 149] width 85 height 28
click at [994, 158] on button "Forward" at bounding box center [1017, 149] width 85 height 28
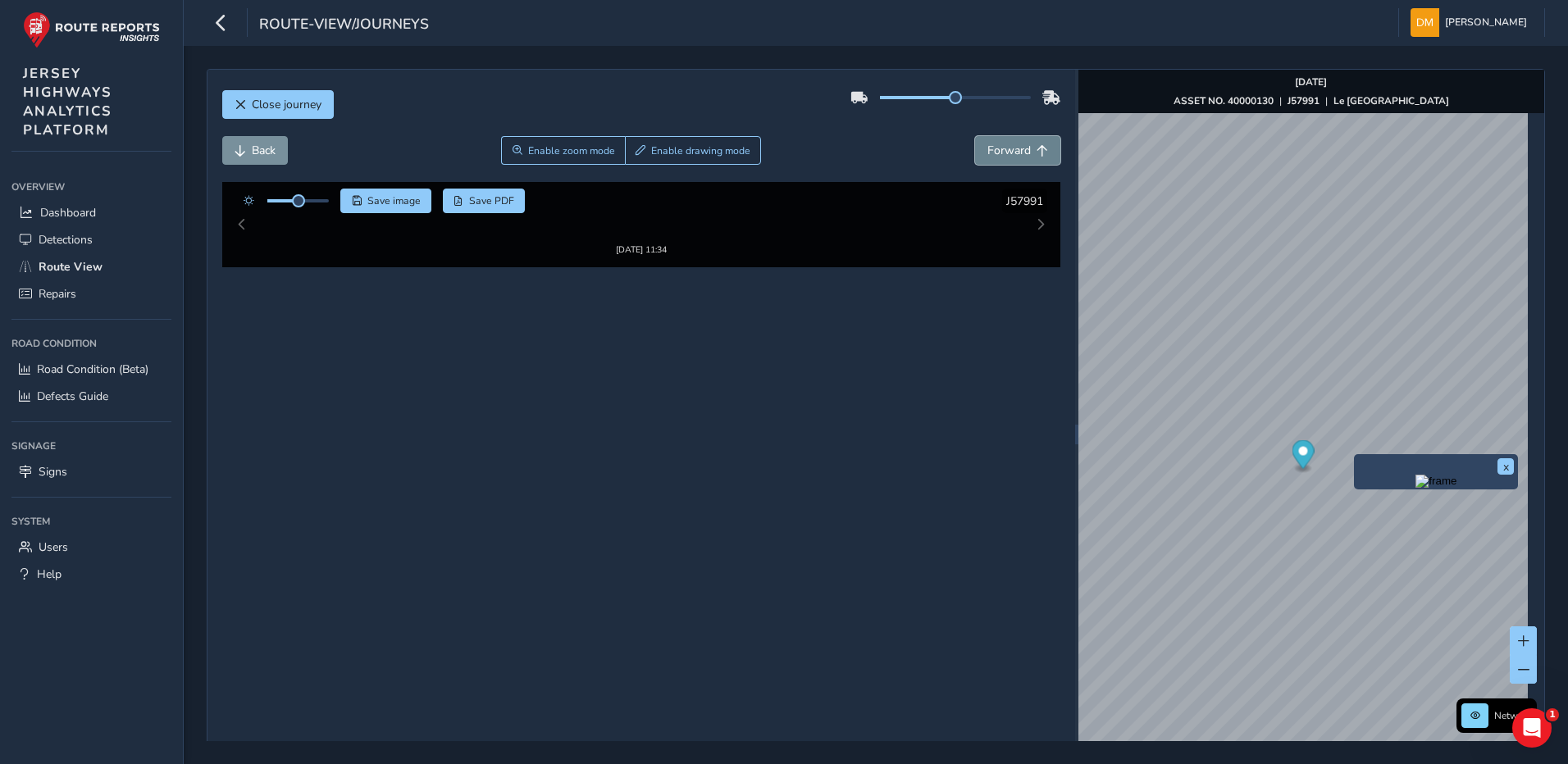
click at [994, 158] on button "Forward" at bounding box center [1017, 149] width 85 height 28
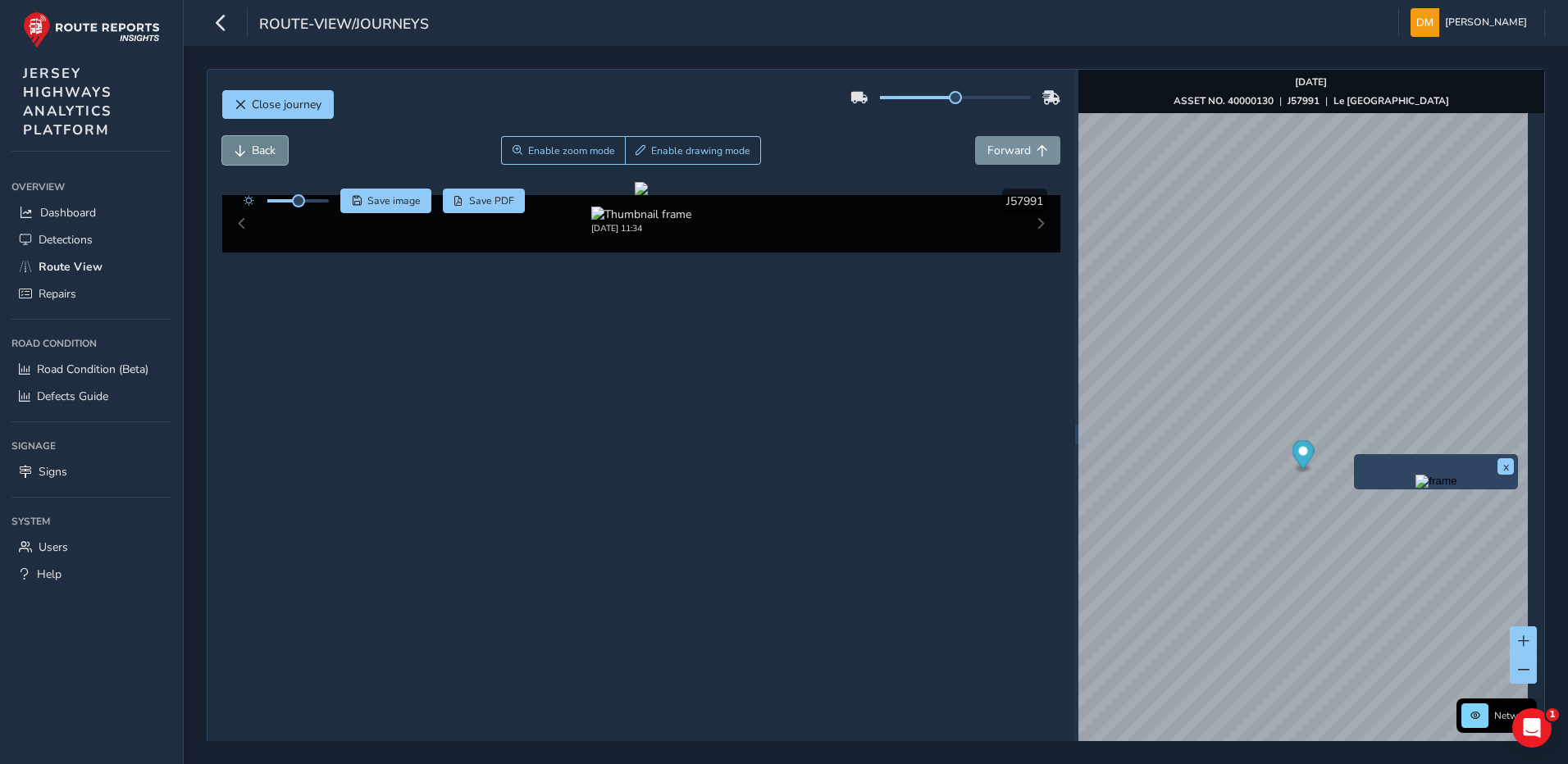
click at [260, 151] on span "Back" at bounding box center [263, 150] width 23 height 16
click at [1005, 158] on button "Forward" at bounding box center [1017, 149] width 85 height 28
click at [1025, 155] on button "Forward" at bounding box center [1017, 149] width 85 height 28
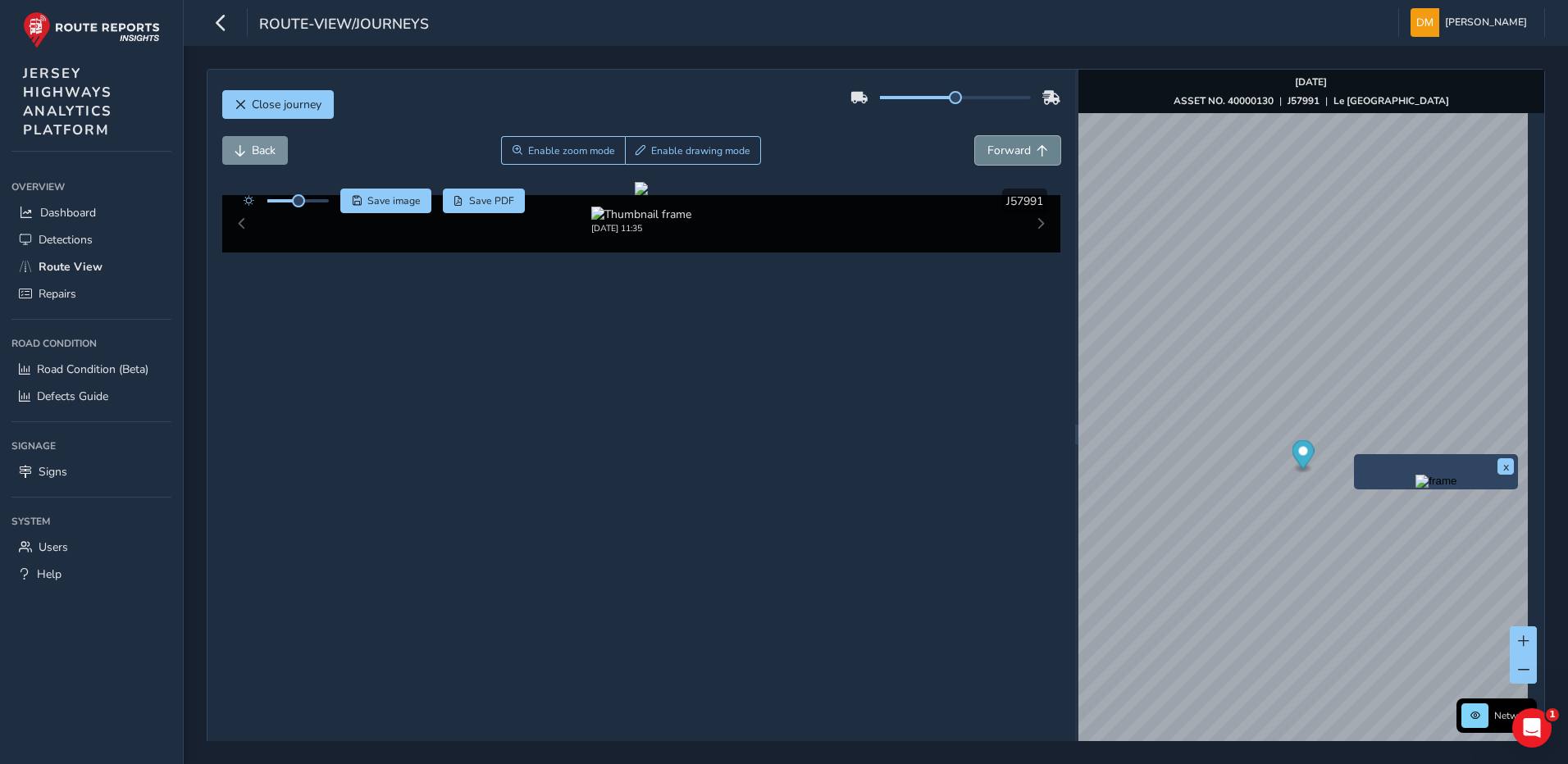
click at [1025, 155] on button "Forward" at bounding box center [1017, 149] width 85 height 28
click at [264, 148] on span "Back" at bounding box center [263, 150] width 23 height 16
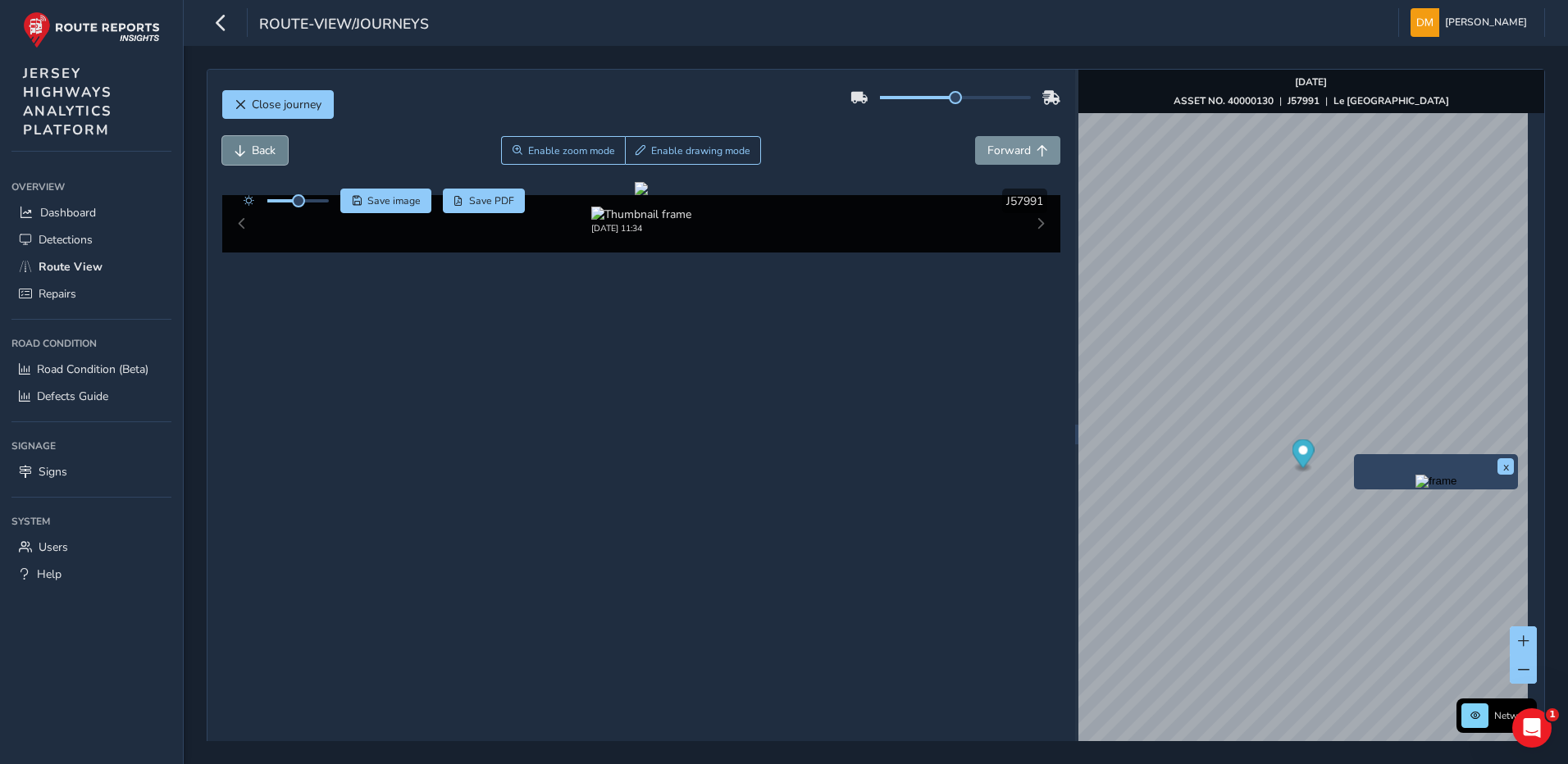
click at [243, 156] on button "Back" at bounding box center [255, 149] width 65 height 28
